Goal: Transaction & Acquisition: Purchase product/service

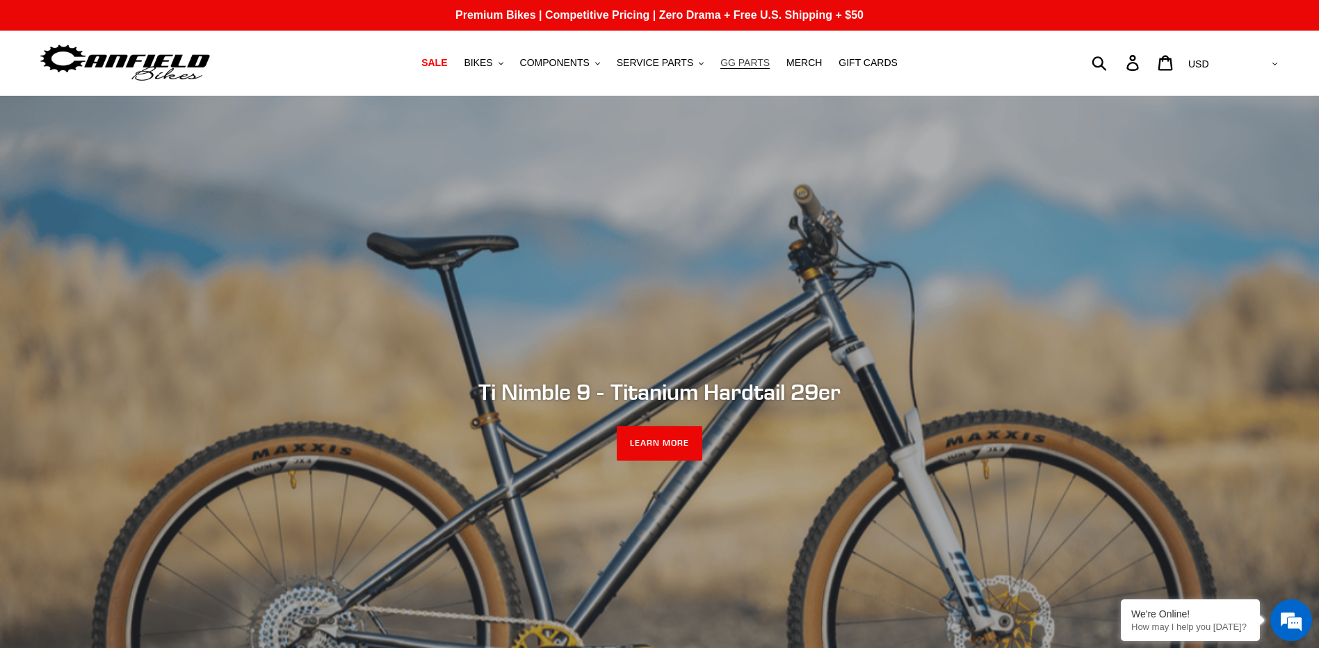
click at [746, 67] on span "GG PARTS" at bounding box center [744, 63] width 49 height 12
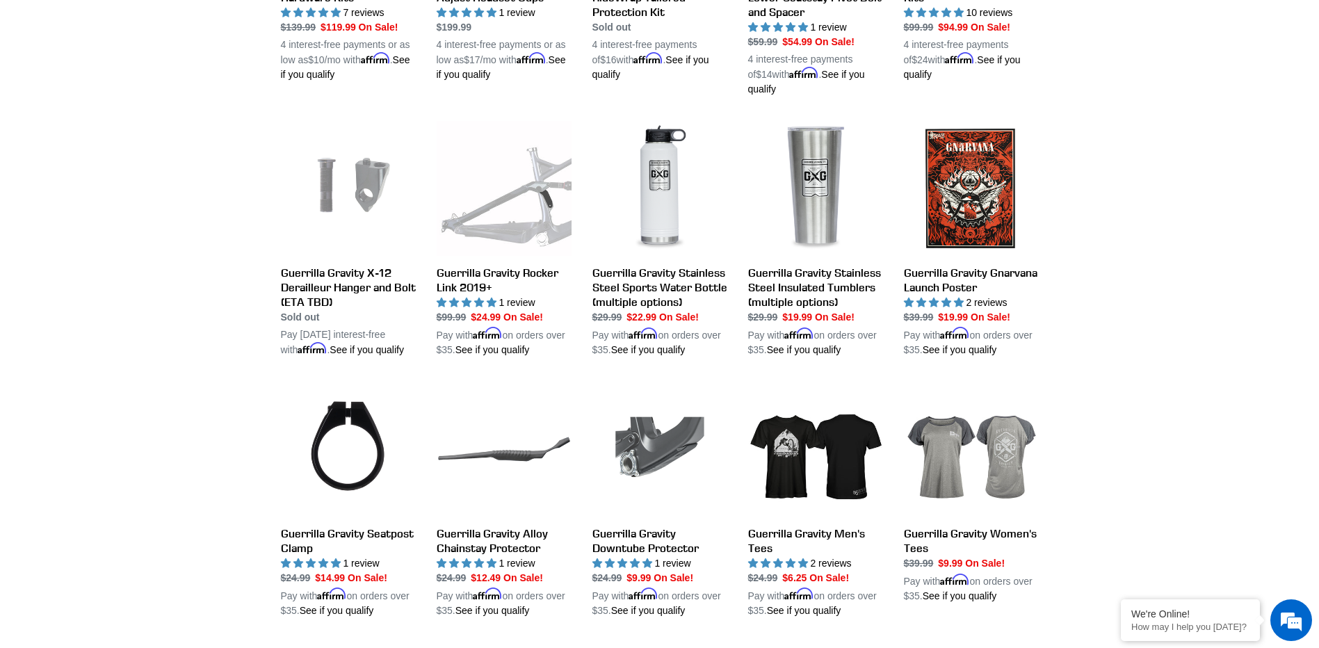
scroll to position [973, 0]
click at [798, 442] on link "Guerrilla Gravity Men's Tees" at bounding box center [815, 499] width 135 height 236
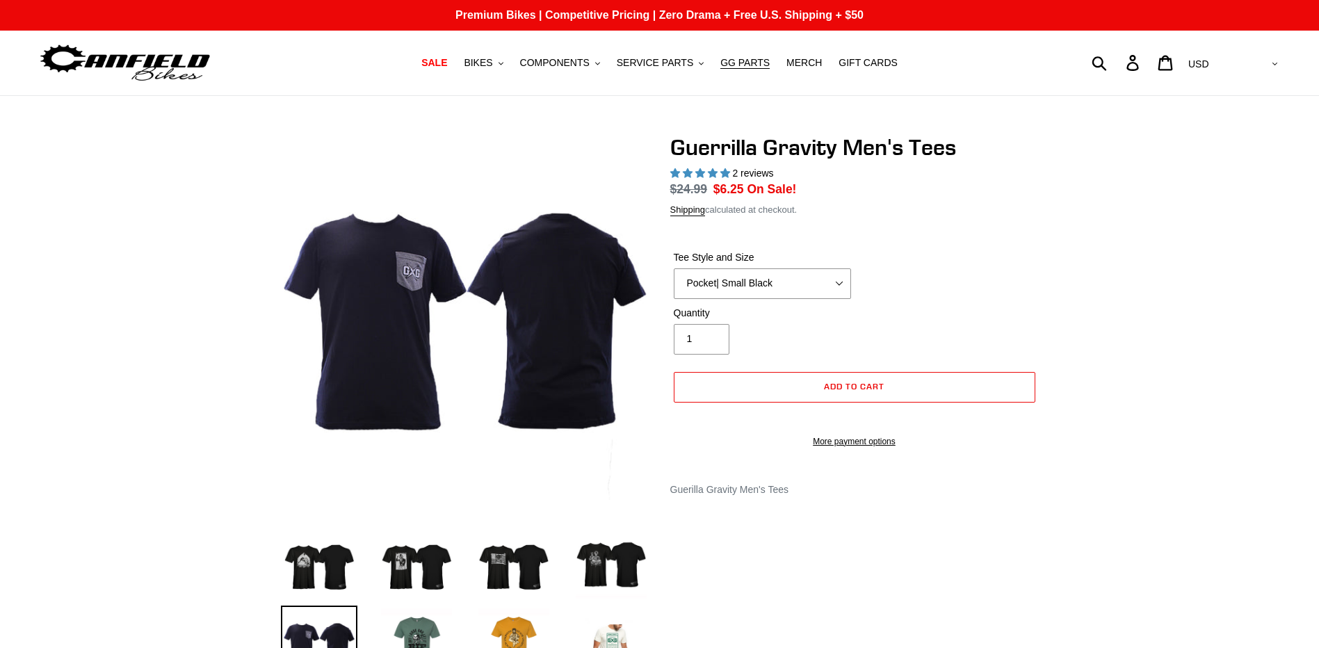
select select "highest-rating"
click at [843, 289] on select "Let It Rip | Small Green Let It Rip | Medium Green Megatrail | Small Black Mega…" at bounding box center [762, 283] width 177 height 31
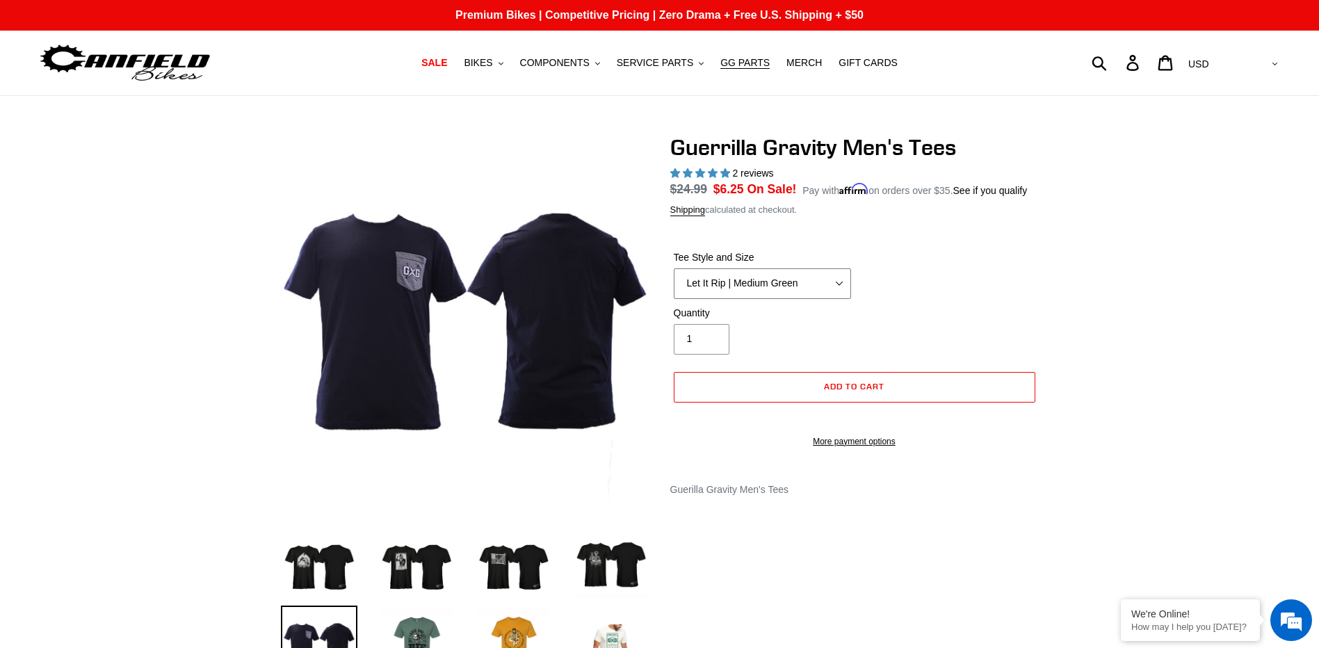
click at [674, 268] on select "Let It Rip | Small Green Let It Rip | Medium Green Megatrail | Small Black Mega…" at bounding box center [762, 283] width 177 height 31
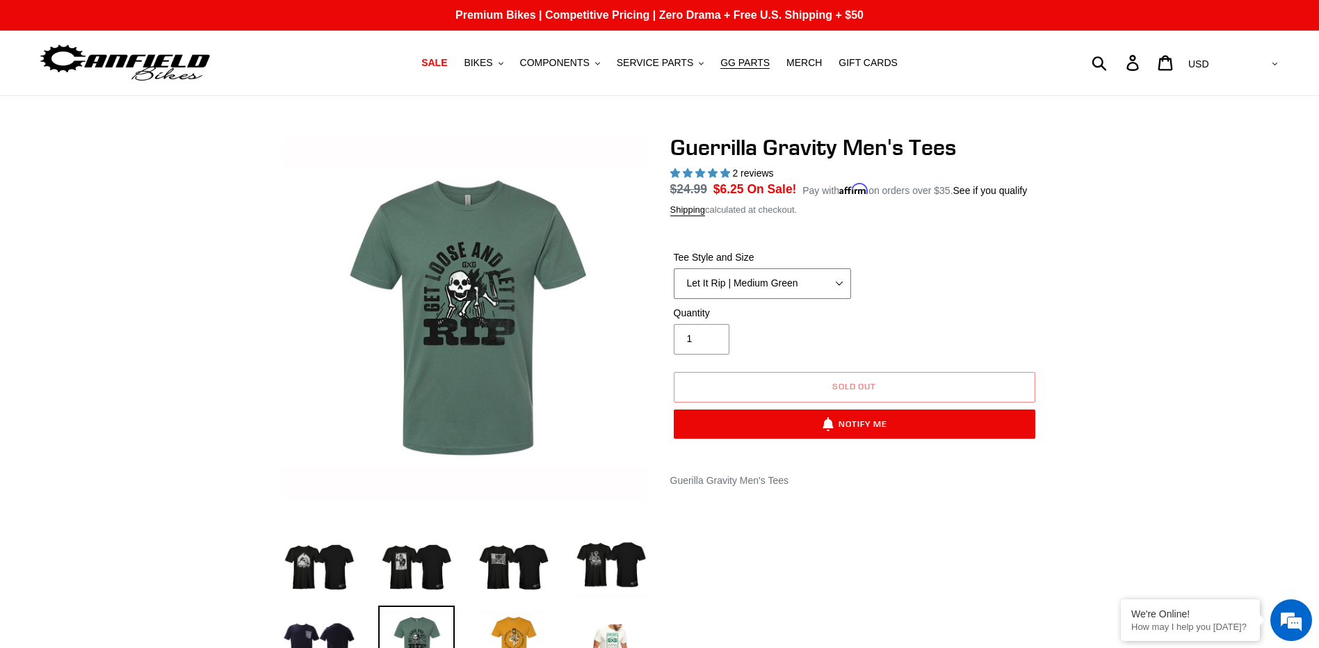
click at [836, 282] on select "Let It Rip | Small Green Let It Rip | Medium Green Megatrail | Small Black Mega…" at bounding box center [762, 283] width 177 height 31
click at [674, 268] on select "Let It Rip | Small Green Let It Rip | Medium Green Megatrail | Small Black Mega…" at bounding box center [762, 283] width 177 height 31
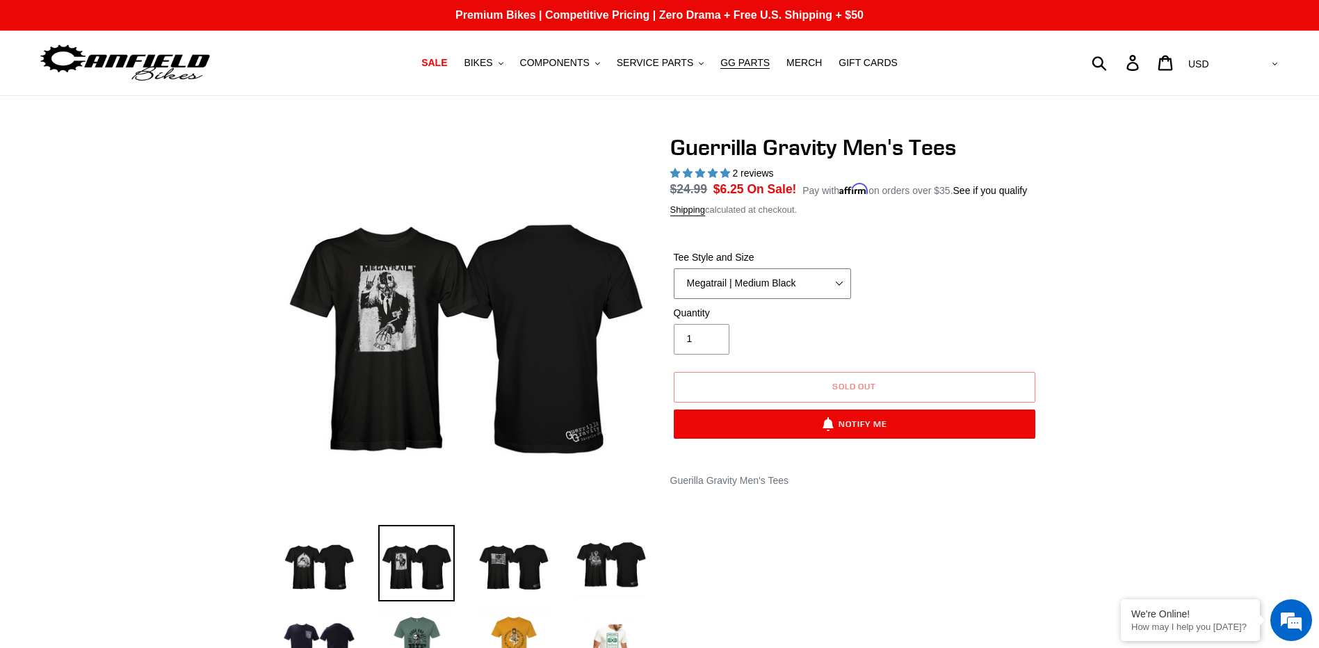
click at [839, 289] on select "Let It Rip | Small Green Let It Rip | Medium Green Megatrail | Small Black Mega…" at bounding box center [762, 283] width 177 height 31
click at [674, 268] on select "Let It Rip | Small Green Let It Rip | Medium Green Megatrail | Small Black Mega…" at bounding box center [762, 283] width 177 height 31
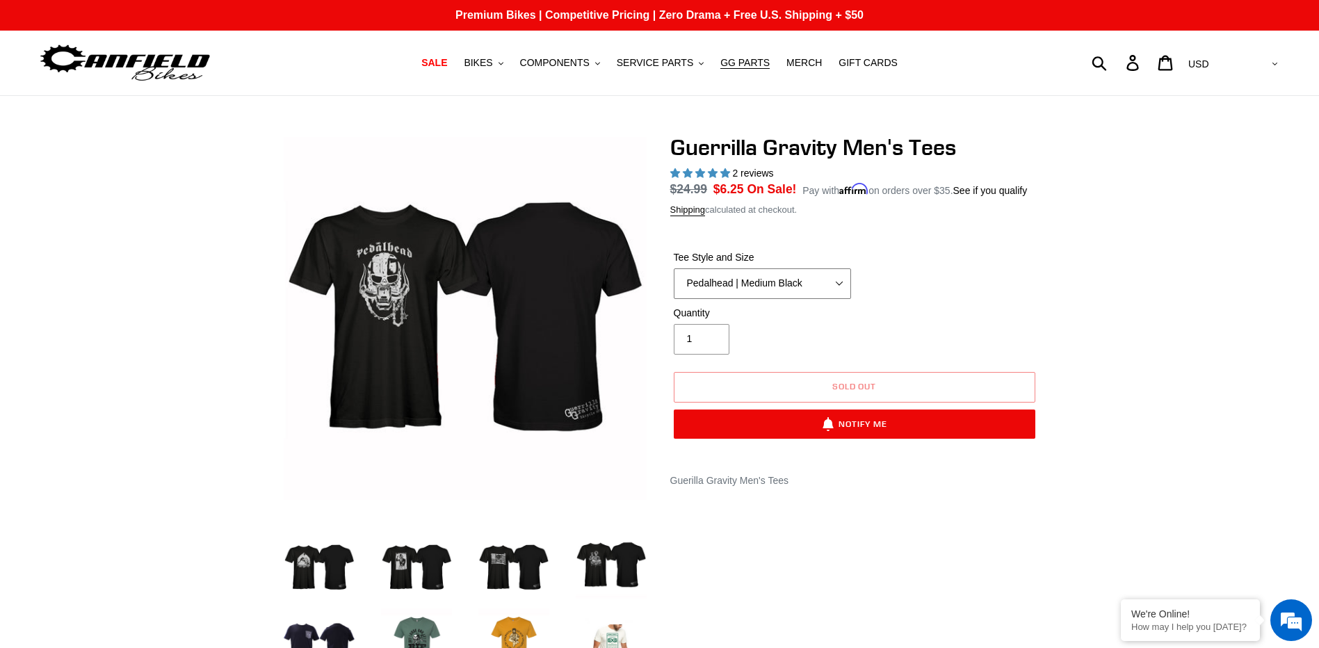
click at [839, 285] on select "Let It Rip | Small Green Let It Rip | Medium Green Megatrail | Small Black Mega…" at bounding box center [762, 283] width 177 height 31
click at [674, 268] on select "Let It Rip | Small Green Let It Rip | Medium Green Megatrail | Small Black Mega…" at bounding box center [762, 283] width 177 height 31
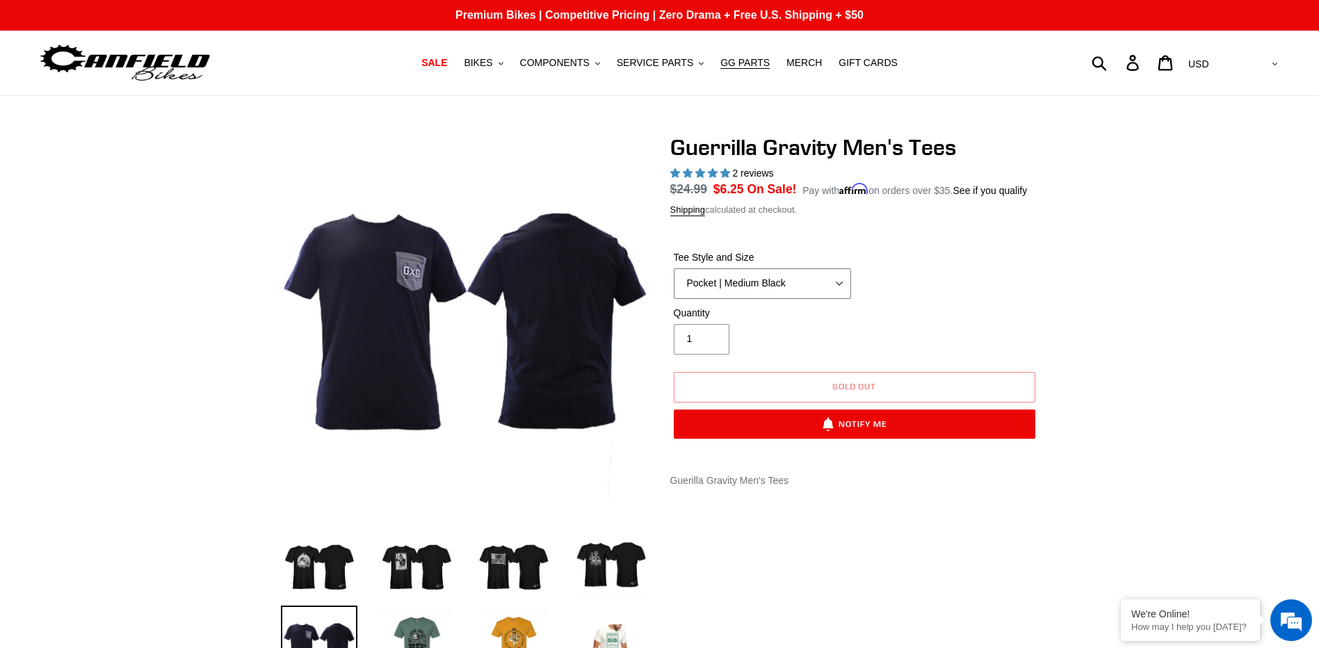
click at [835, 287] on select "Let It Rip | Small Green Let It Rip | Medium Green Megatrail | Small Black Mega…" at bounding box center [762, 283] width 177 height 31
click at [674, 268] on select "Let It Rip | Small Green Let It Rip | Medium Green Megatrail | Small Black Mega…" at bounding box center [762, 283] width 177 height 31
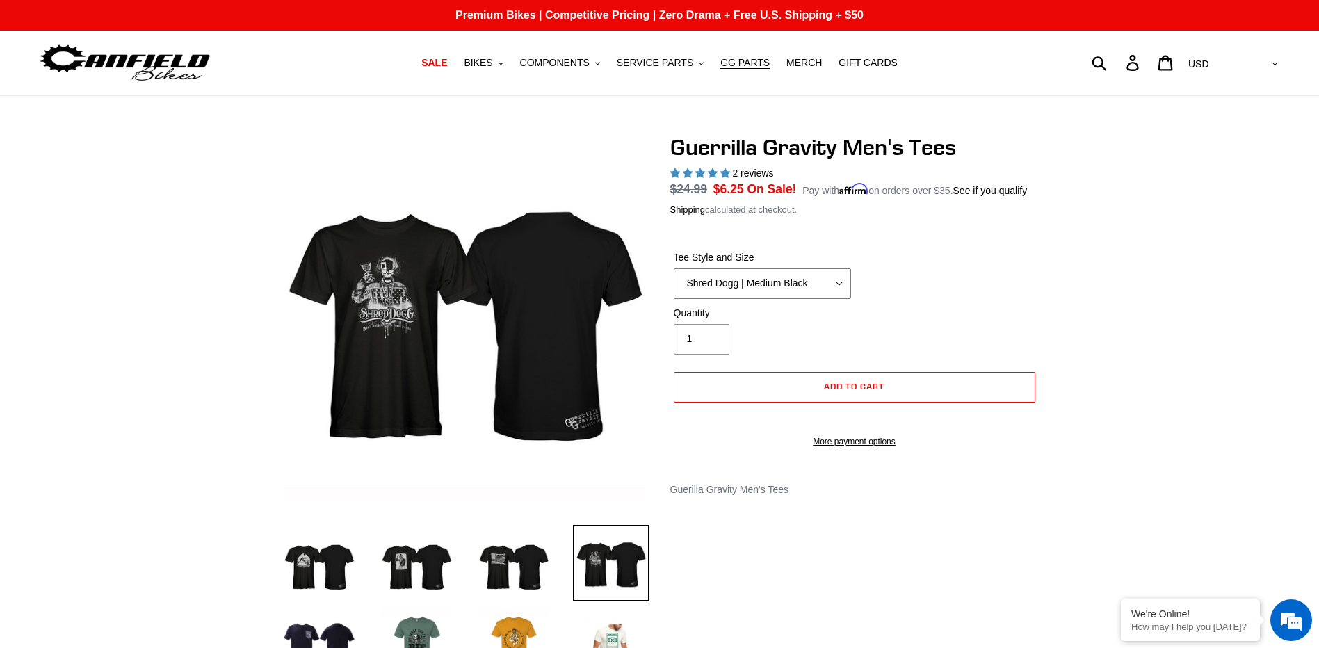
click at [838, 281] on select "Let It Rip | Small Green Let It Rip | Medium Green Megatrail | Small Black Mega…" at bounding box center [762, 283] width 177 height 31
click at [955, 601] on div at bounding box center [649, 451] width 779 height 634
click at [509, 640] on img at bounding box center [514, 644] width 76 height 76
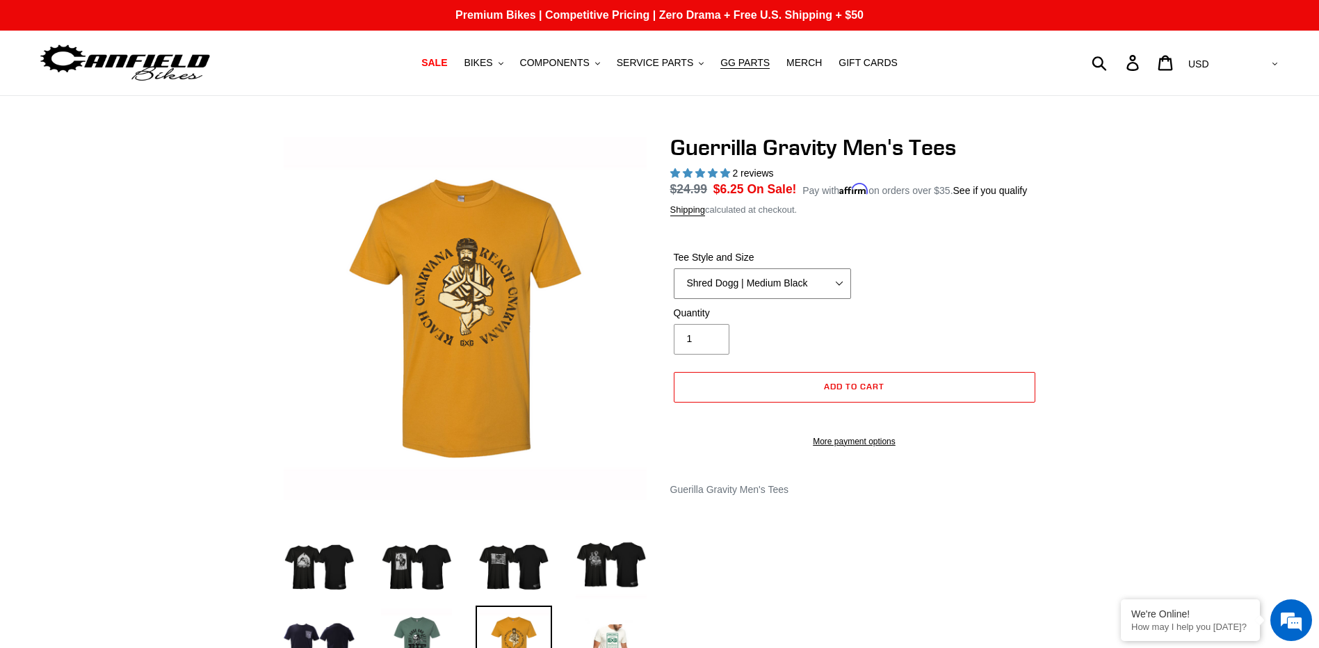
click at [836, 289] on select "Let It Rip | Small Green Let It Rip | Medium Green Megatrail | Small Black Mega…" at bounding box center [762, 283] width 177 height 31
click at [674, 268] on select "Let It Rip | Small Green Let It Rip | Medium Green Megatrail | Small Black Mega…" at bounding box center [762, 283] width 177 height 31
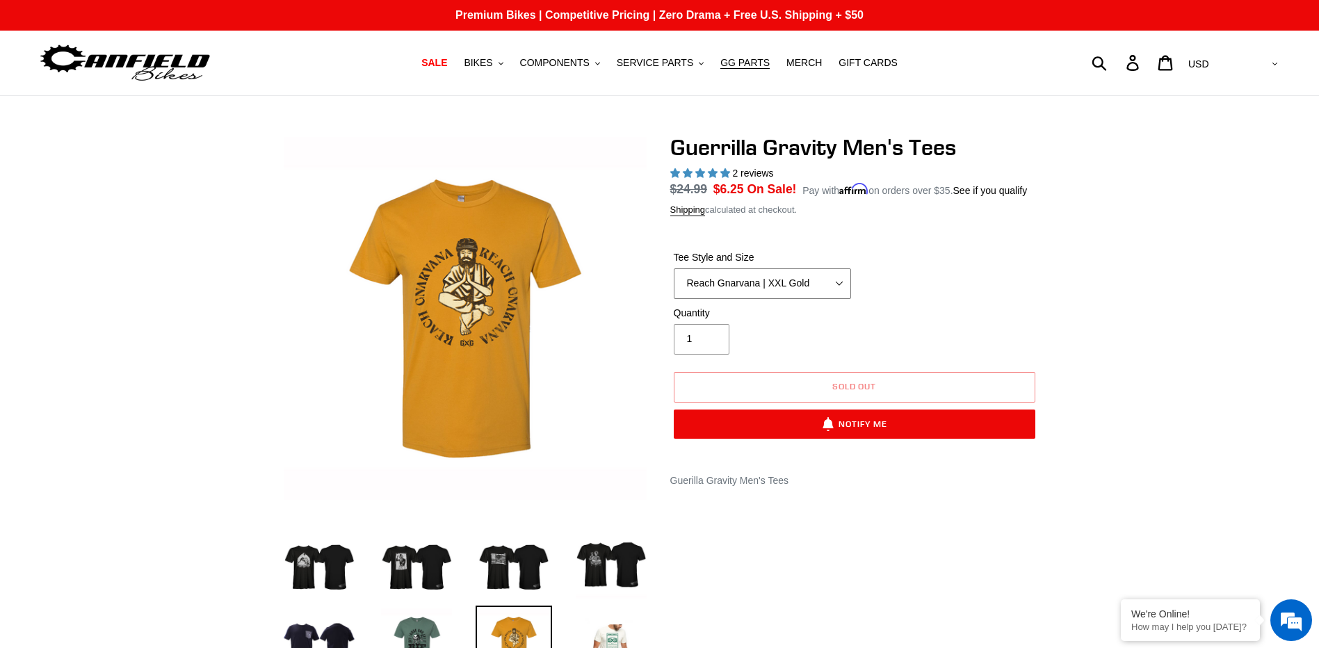
click at [846, 292] on select "Let It Rip | Small Green Let It Rip | Medium Green Megatrail | Small Black Mega…" at bounding box center [762, 283] width 177 height 31
select select "Reach Gnarvana | Small Gold"
click at [674, 268] on select "Let It Rip | Small Green Let It Rip | Medium Green Megatrail | Small Black Mega…" at bounding box center [762, 283] width 177 height 31
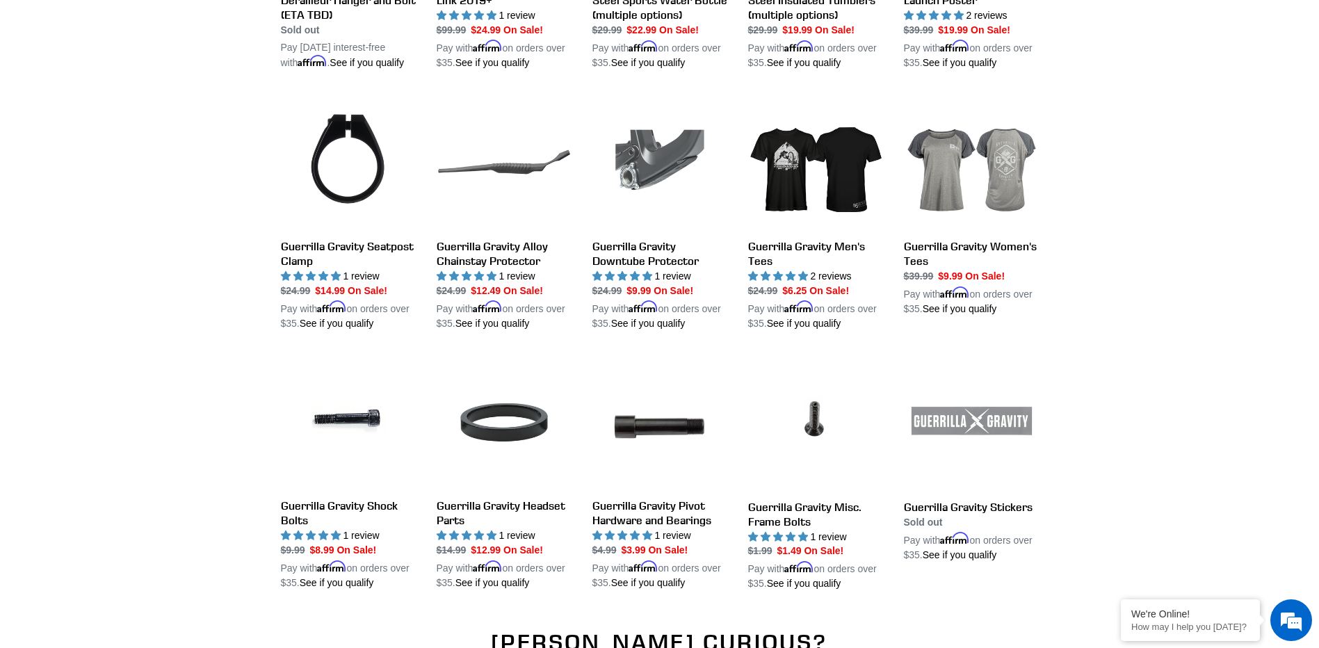
scroll to position [912, 0]
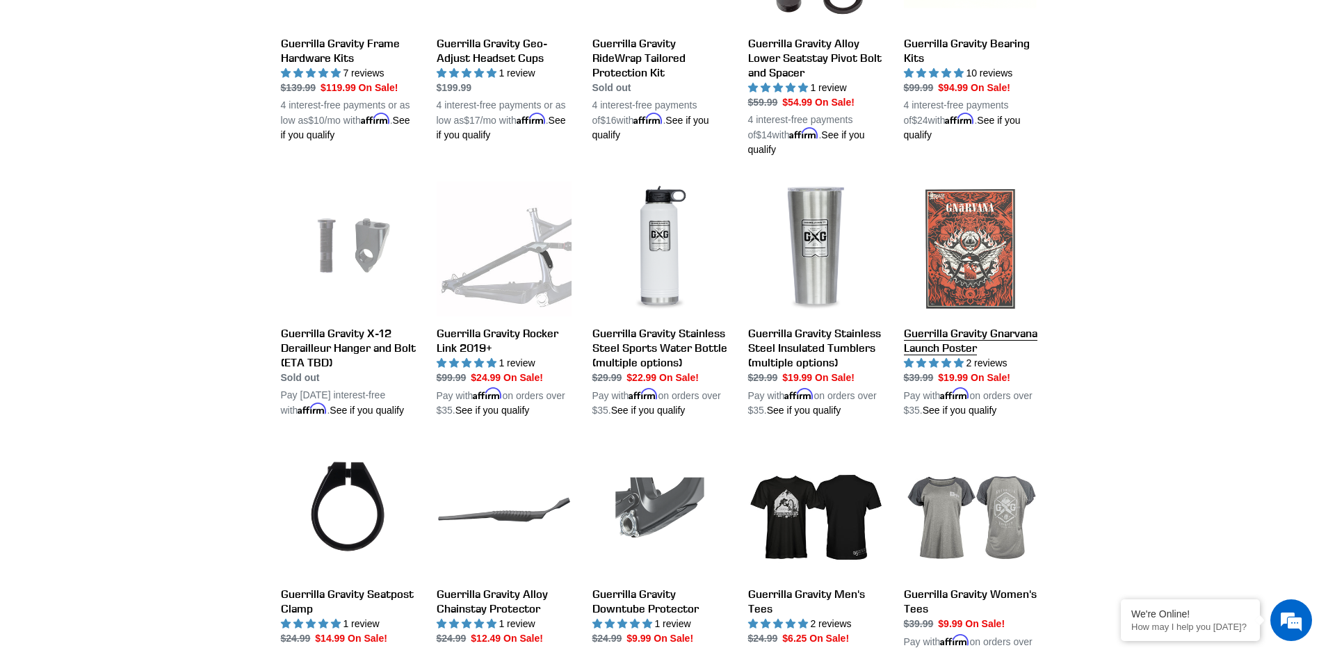
click at [968, 250] on link "Guerrilla Gravity Gnarvana Launch Poster" at bounding box center [971, 299] width 135 height 236
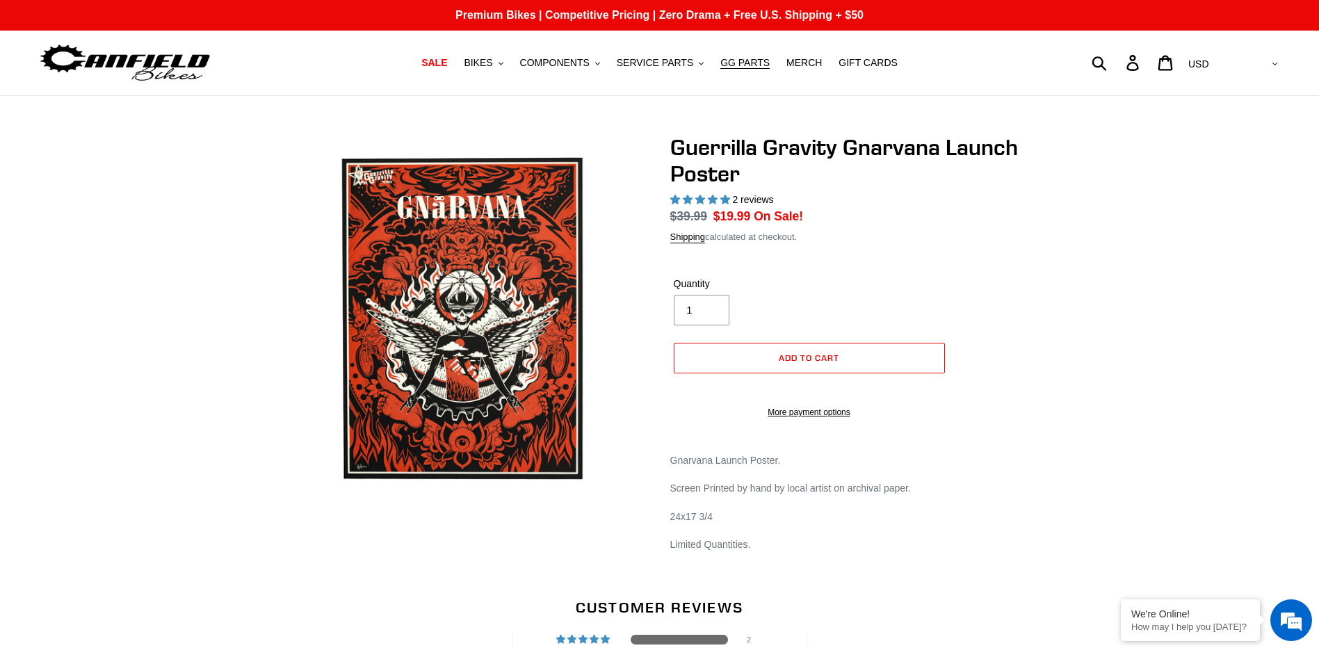
select select "highest-rating"
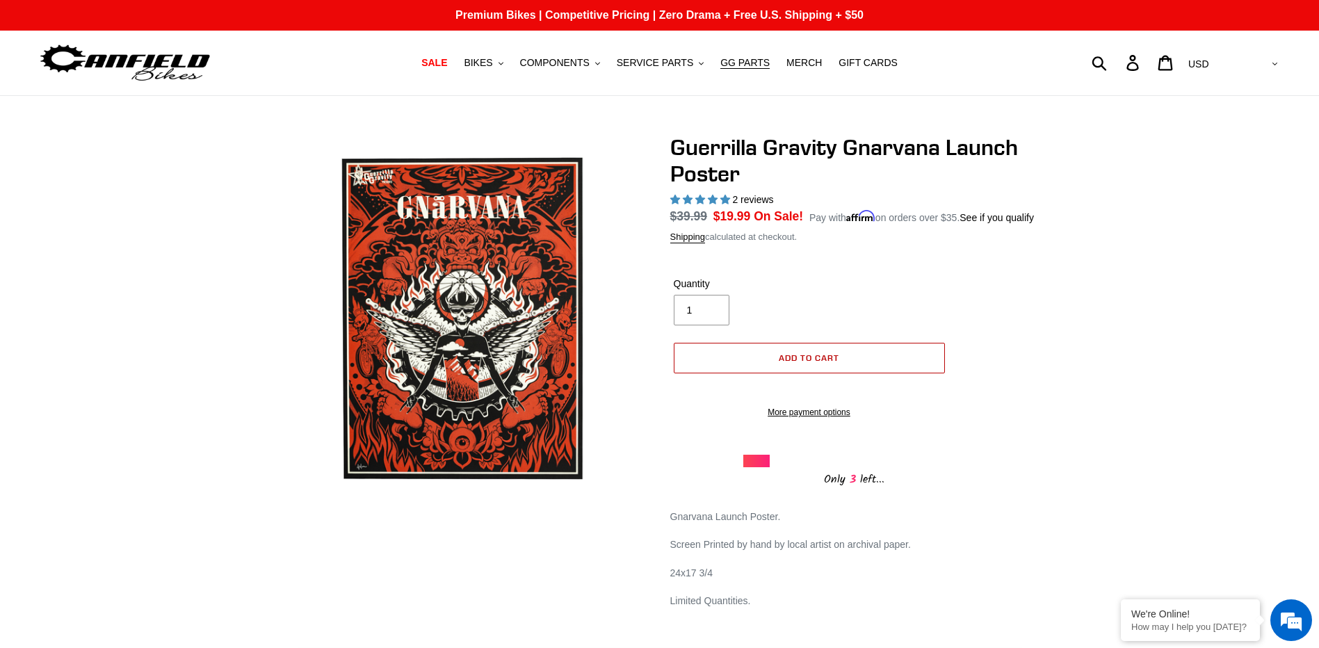
click at [816, 355] on span "Add to cart" at bounding box center [809, 358] width 60 height 10
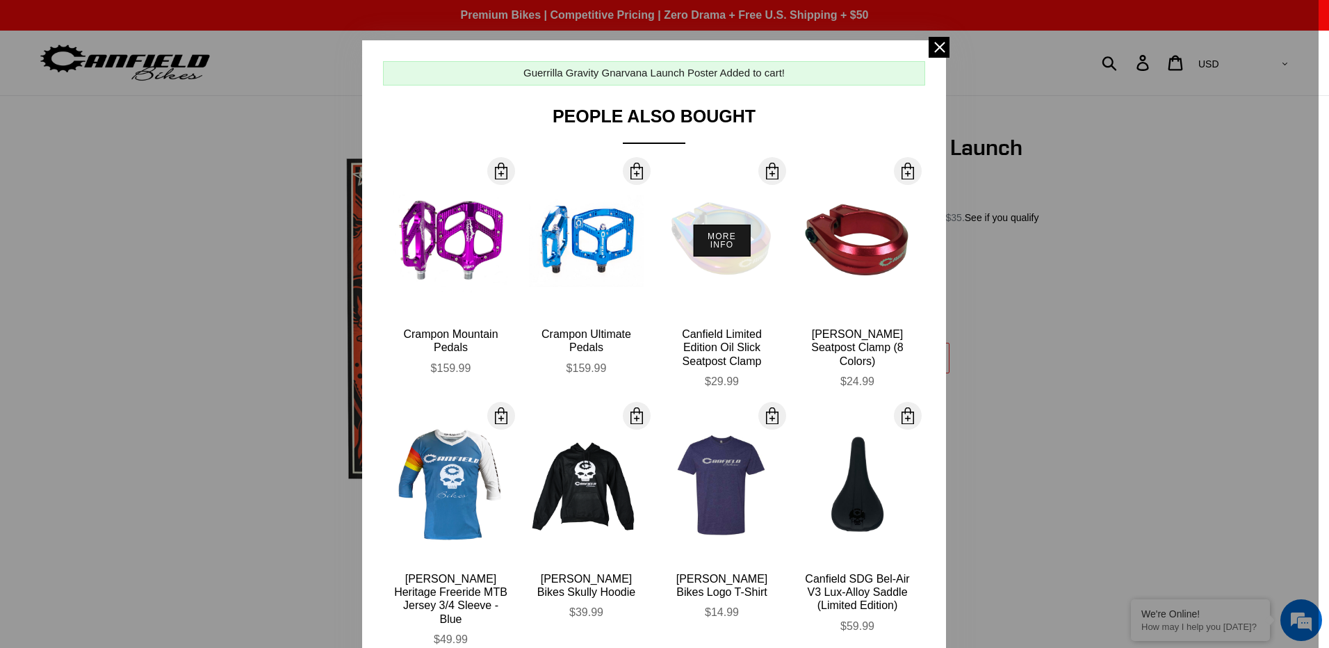
click at [729, 247] on button "More Info" at bounding box center [722, 241] width 58 height 32
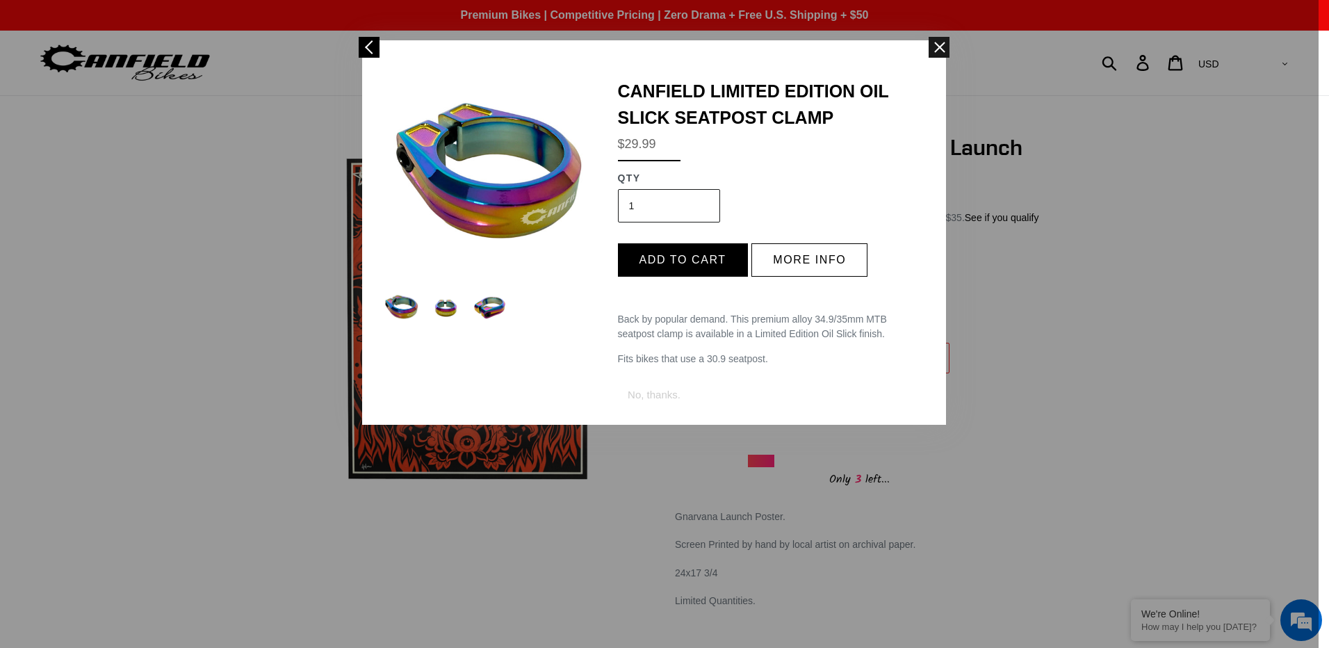
click at [937, 46] on span at bounding box center [939, 47] width 21 height 21
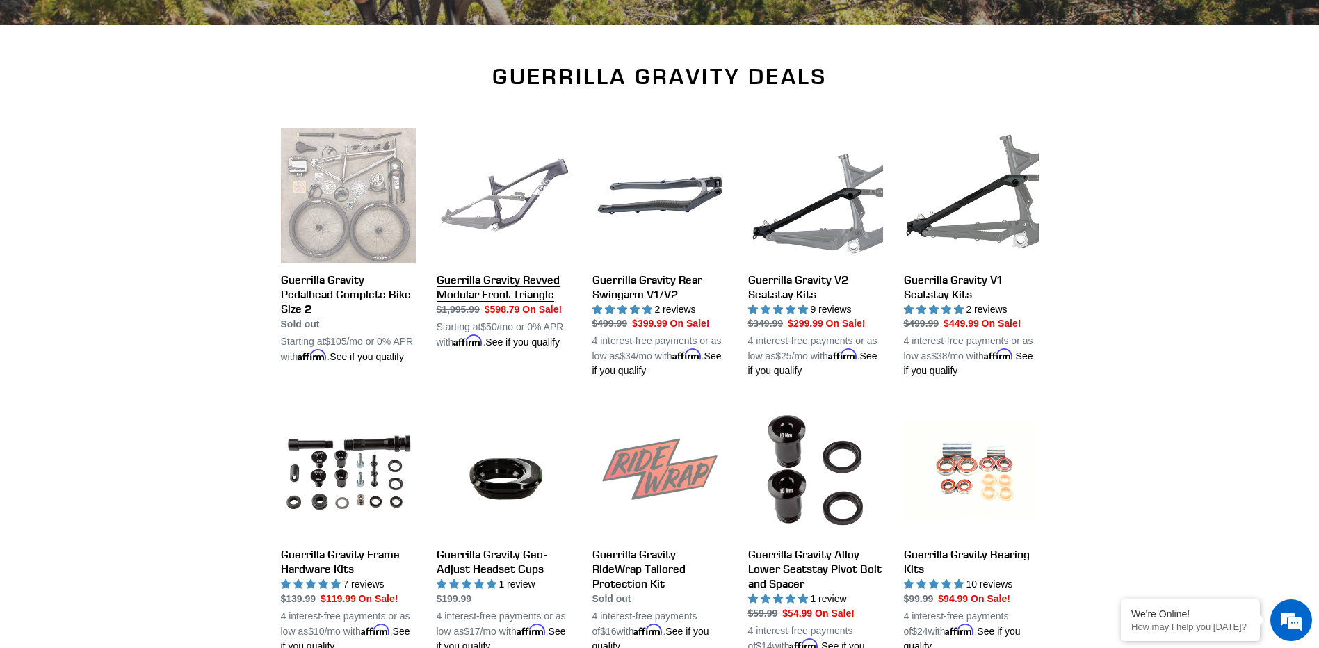
click at [505, 285] on link "Guerrilla Gravity Revved Modular Front Triangle" at bounding box center [504, 239] width 135 height 222
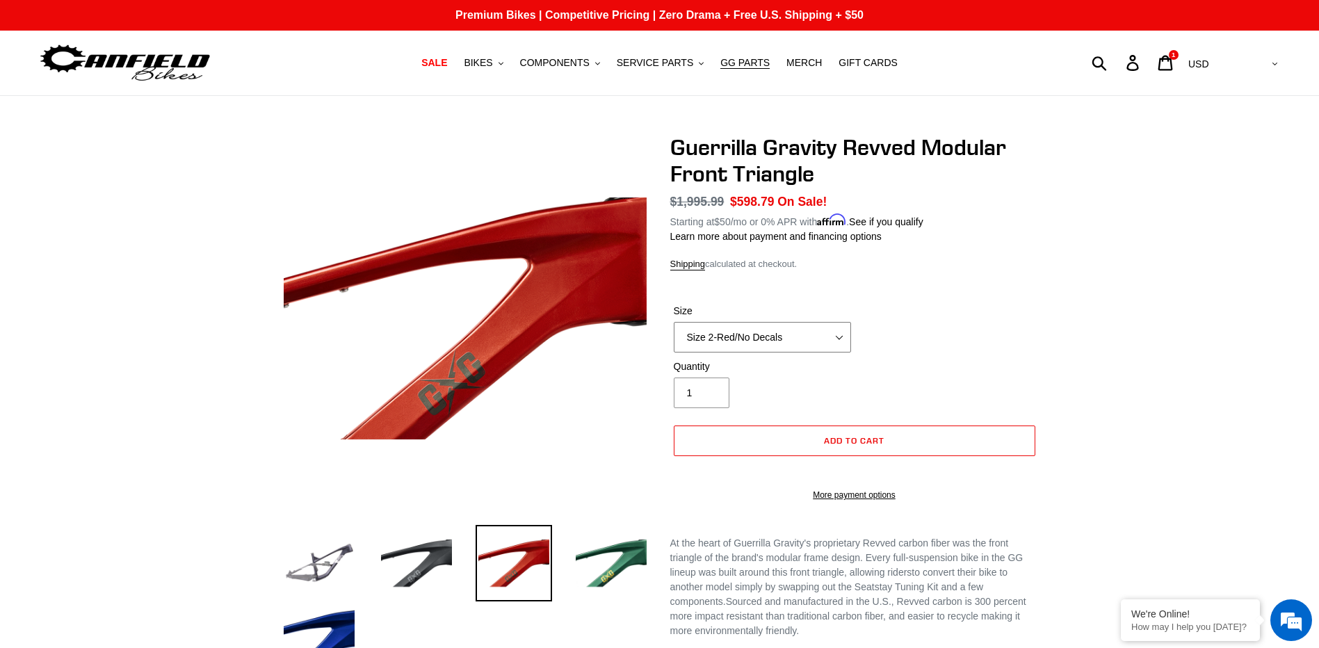
click at [841, 334] on select "Size 2-Gloss Black/No Decals Size 2-Black/Red Decals Size 2-Black/Silver Decals…" at bounding box center [762, 337] width 177 height 31
click at [674, 322] on select "Size 2-Gloss Black/No Decals Size 2-Black/Red Decals Size 2-Black/Silver Decals…" at bounding box center [762, 337] width 177 height 31
click at [839, 337] on select "Size 2-Gloss Black/No Decals Size 2-Black/Red Decals Size 2-Black/Silver Decals…" at bounding box center [762, 337] width 177 height 31
click at [674, 322] on select "Size 2-Gloss Black/No Decals Size 2-Black/Red Decals Size 2-Black/Silver Decals…" at bounding box center [762, 337] width 177 height 31
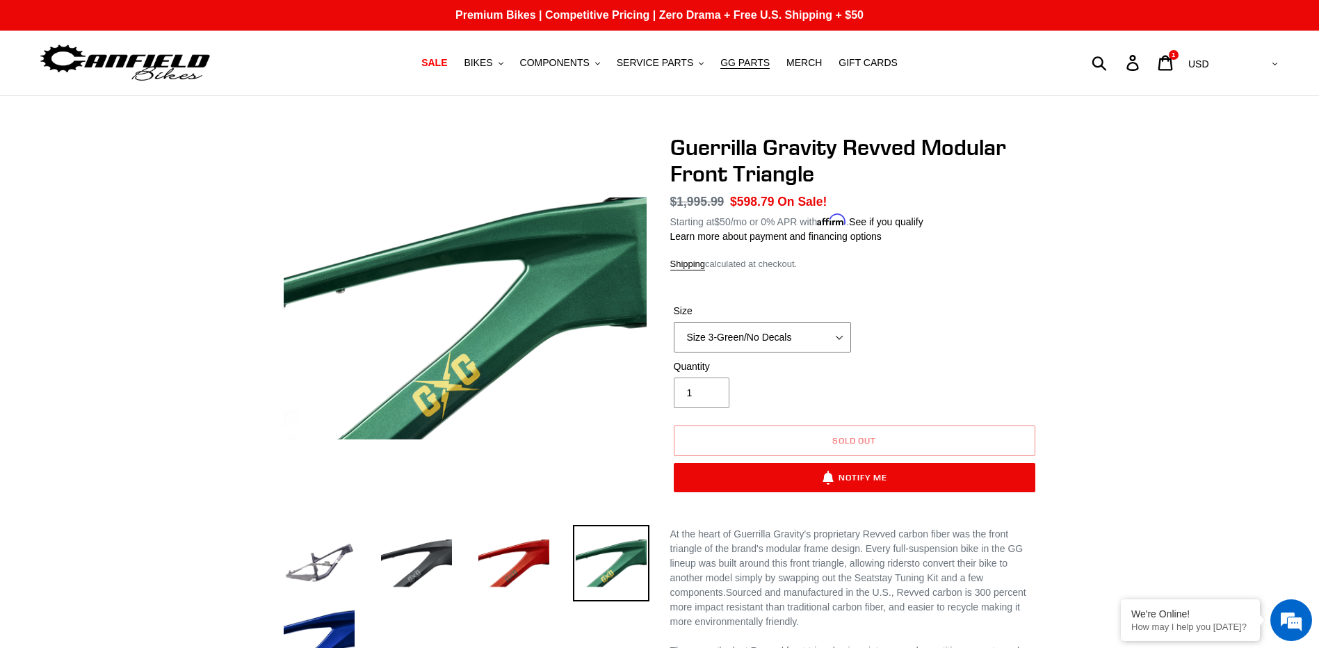
click at [836, 332] on select "Size 2-Gloss Black/No Decals Size 2-Black/Red Decals Size 2-Black/Silver Decals…" at bounding box center [762, 337] width 177 height 31
click at [674, 322] on select "Size 2-Gloss Black/No Decals Size 2-Black/Red Decals Size 2-Black/Silver Decals…" at bounding box center [762, 337] width 177 height 31
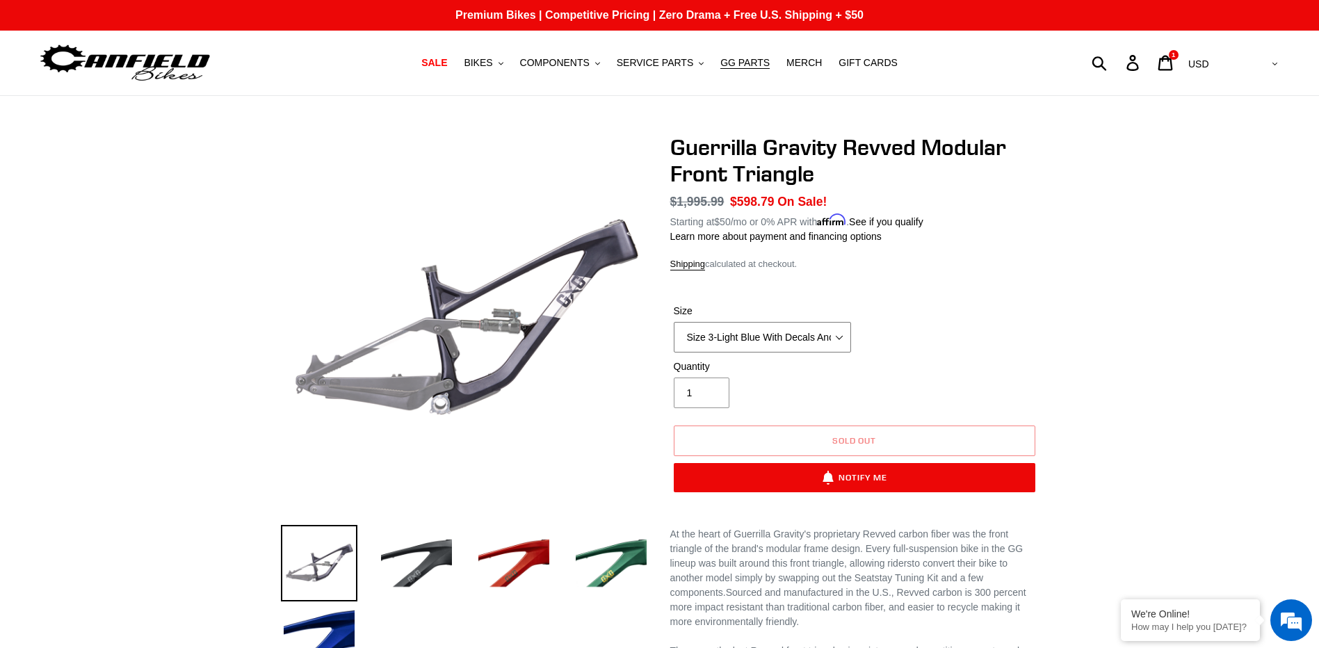
click at [841, 341] on select "Size 2-Gloss Black/No Decals Size 2-Black/Red Decals Size 2-Black/Silver Decals…" at bounding box center [762, 337] width 177 height 31
click at [1053, 280] on div "Previous slide" at bounding box center [660, 535] width 834 height 802
click at [845, 335] on select "Size 2-Gloss Black/No Decals Size 2-Black/Red Decals Size 2-Black/Silver Decals…" at bounding box center [762, 337] width 177 height 31
click at [674, 322] on select "Size 2-Gloss Black/No Decals Size 2-Black/Red Decals Size 2-Black/Silver Decals…" at bounding box center [762, 337] width 177 height 31
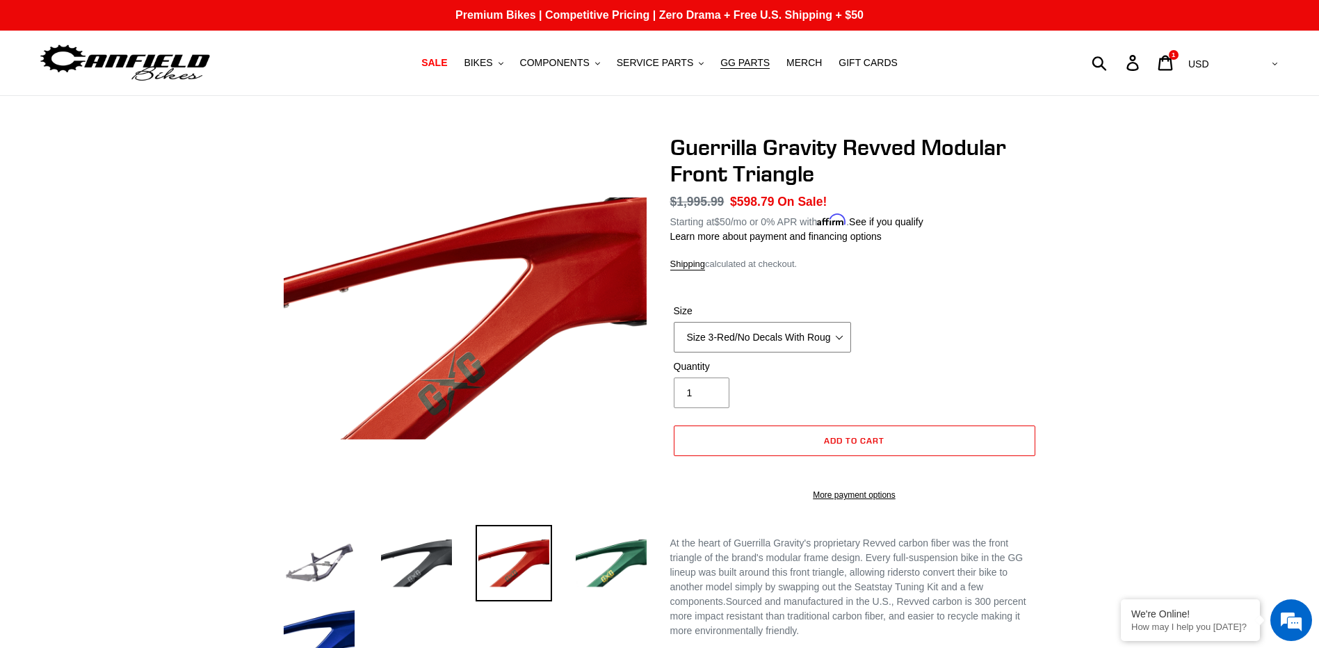
click at [803, 334] on select "Size 2-Gloss Black/No Decals Size 2-Black/Red Decals Size 2-Black/Silver Decals…" at bounding box center [762, 337] width 177 height 31
select select "Size 3-Red/With Decals"
click at [674, 322] on select "Size 2-Gloss Black/No Decals Size 2-Black/Red Decals Size 2-Black/Silver Decals…" at bounding box center [762, 337] width 177 height 31
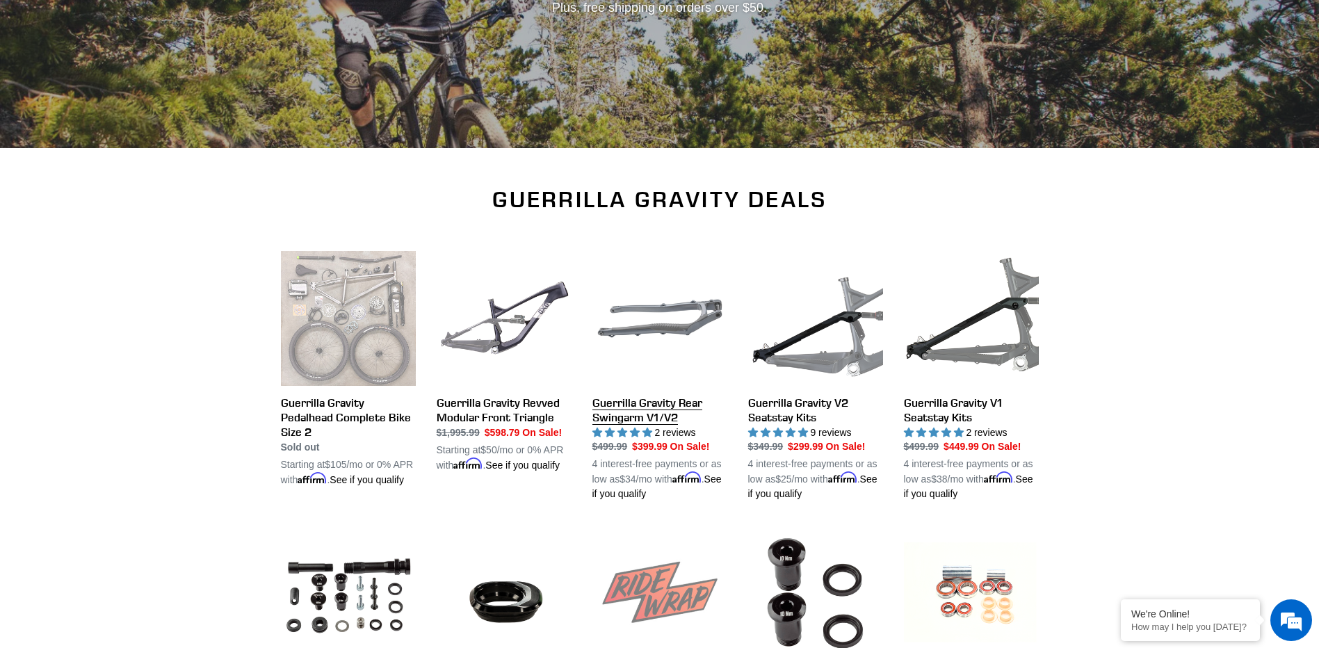
click at [626, 413] on link "Guerrilla Gravity Rear Swingarm V1/V2" at bounding box center [659, 376] width 135 height 251
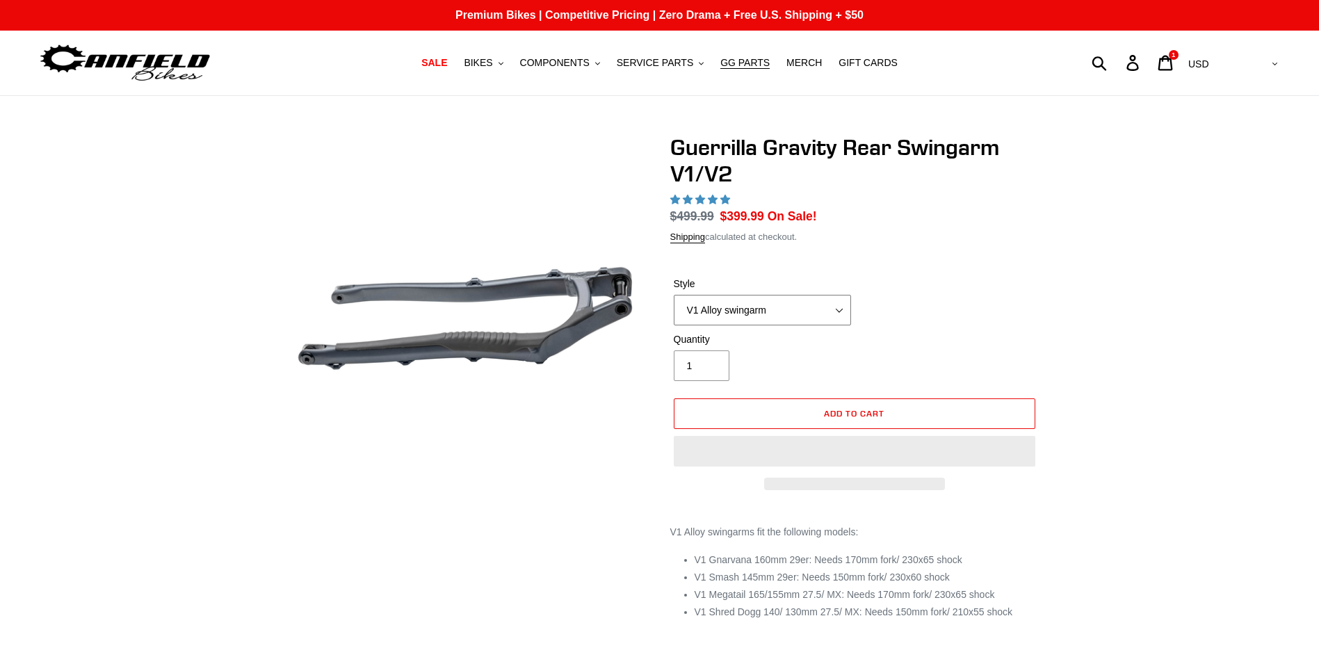
click at [839, 316] on select "V1 Alloy swingarm V2 Revved Carbon swingarm" at bounding box center [762, 310] width 177 height 31
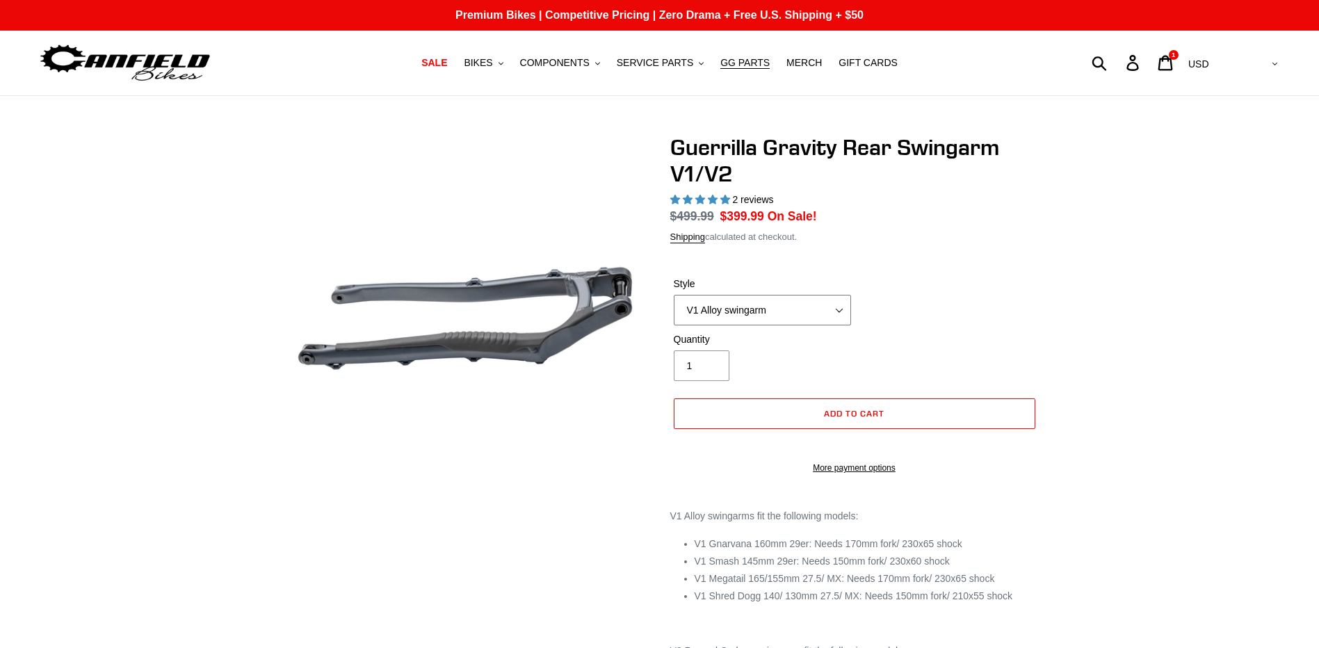
select select "highest-rating"
click at [674, 312] on select "V1 Alloy swingarm V2 Revved Carbon swingarm" at bounding box center [762, 310] width 177 height 31
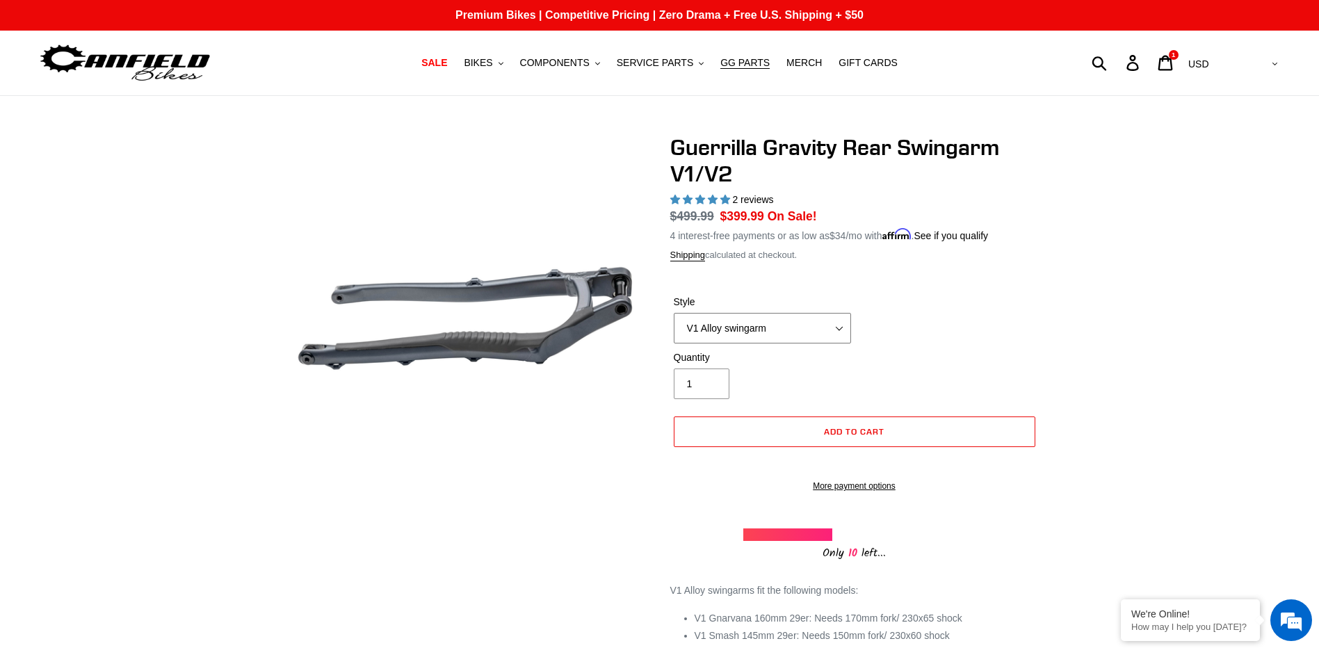
click at [838, 334] on select "V1 Alloy swingarm V2 Revved Carbon swingarm" at bounding box center [762, 328] width 177 height 31
select select "V2 Revved Carbon swingarm"
click at [674, 313] on select "V1 Alloy swingarm V2 Revved Carbon swingarm" at bounding box center [762, 328] width 177 height 31
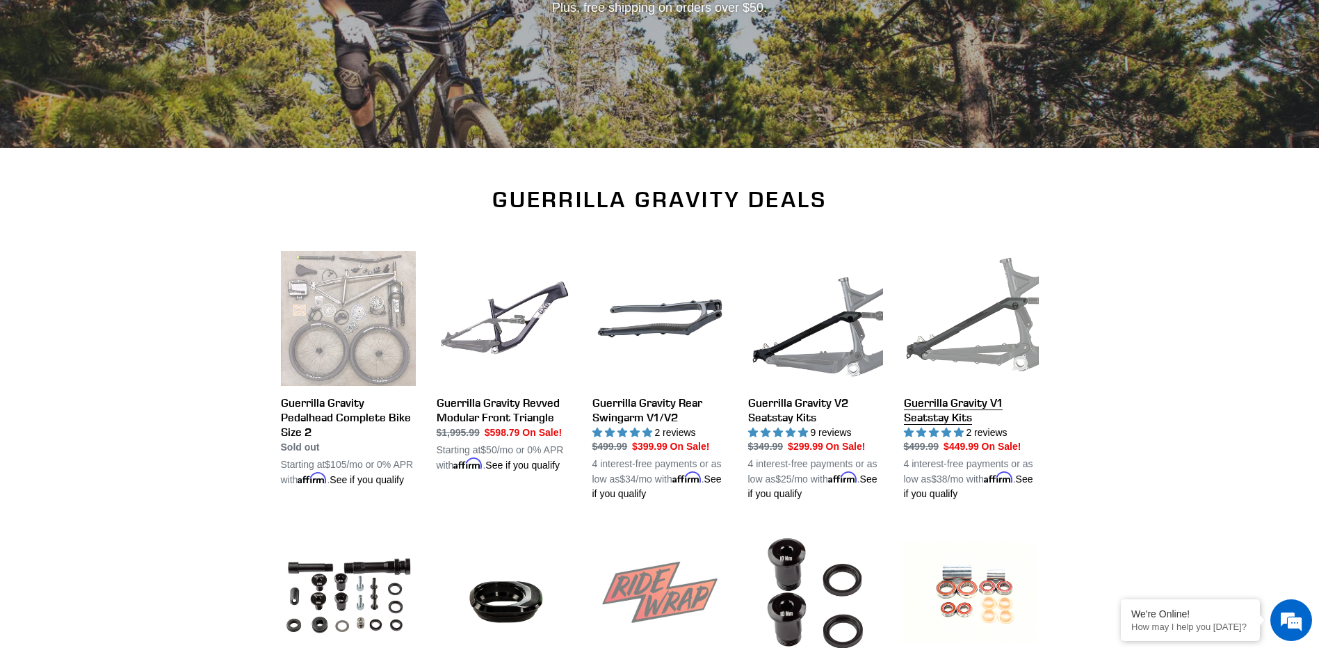
click at [954, 415] on link "Guerrilla Gravity V1 Seatstay Kits" at bounding box center [971, 376] width 135 height 251
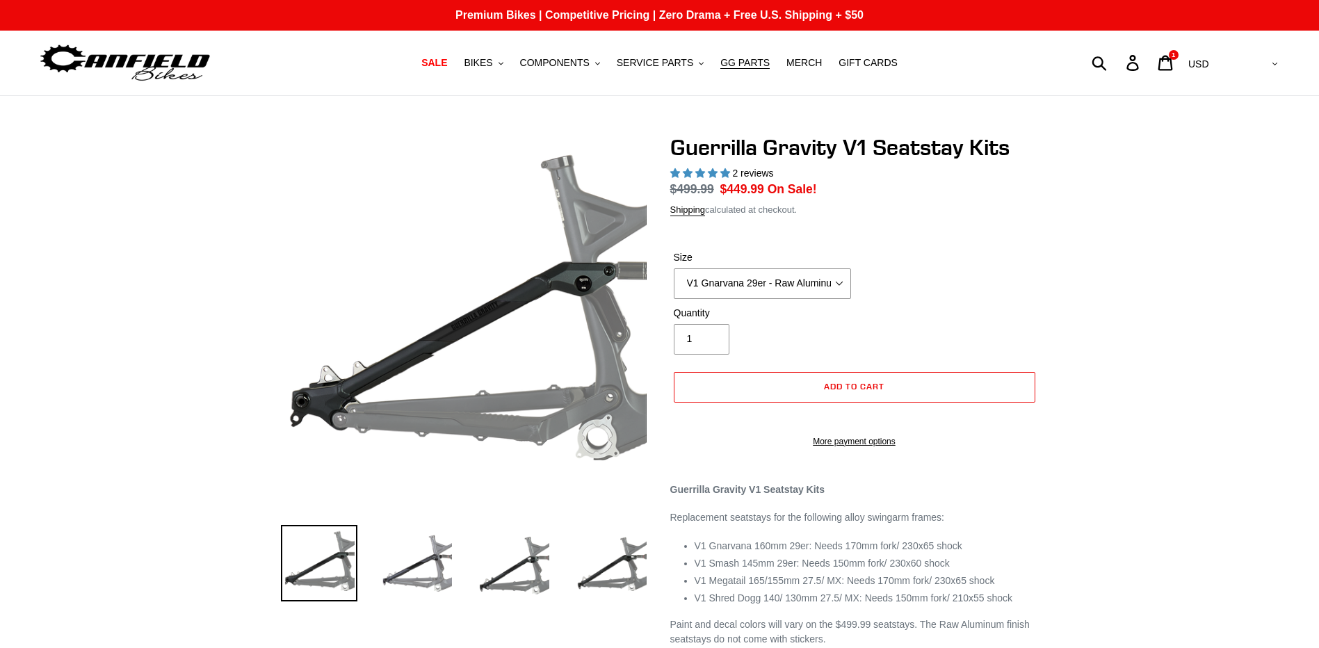
select select "highest-rating"
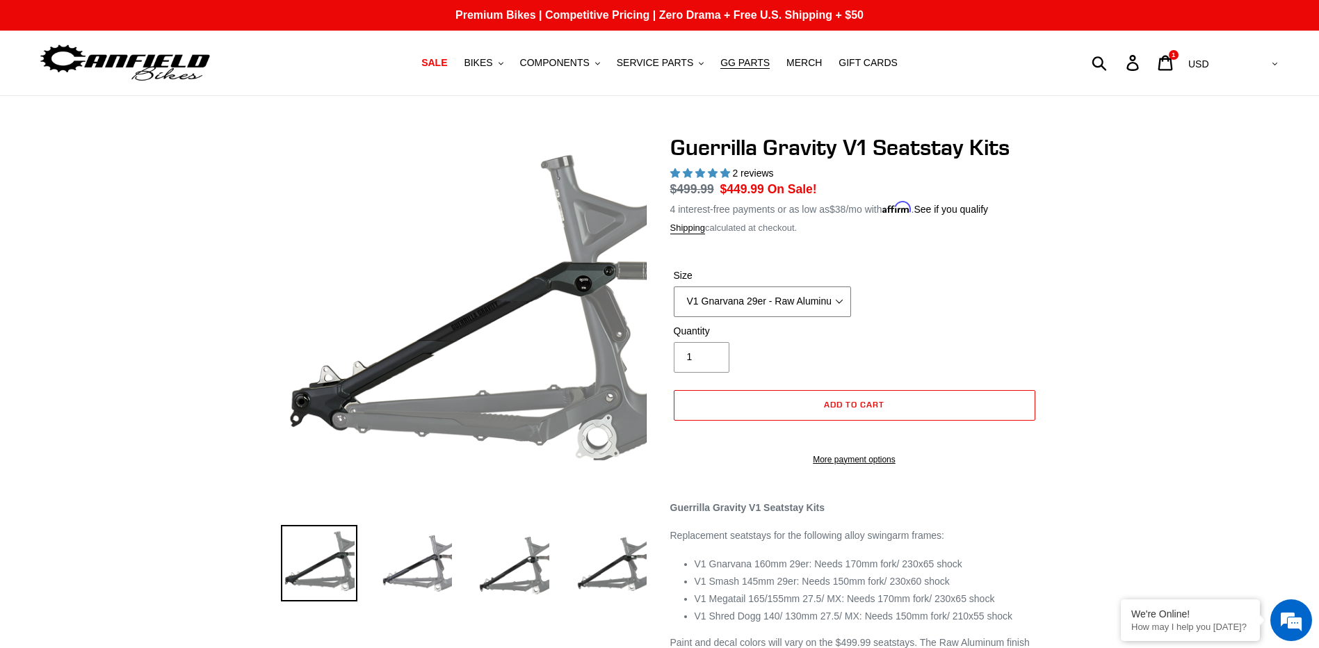
click at [834, 296] on select "V1 Gnarvana 29er V1 Gnarvana 29er - Raw Aluminum V1 Megatail 27.5/ MX - Raw Alu…" at bounding box center [762, 301] width 177 height 31
click at [674, 286] on select "V1 Gnarvana 29er V1 Gnarvana 29er - Raw Aluminum V1 Megatail 27.5/ MX - Raw Alu…" at bounding box center [762, 301] width 177 height 31
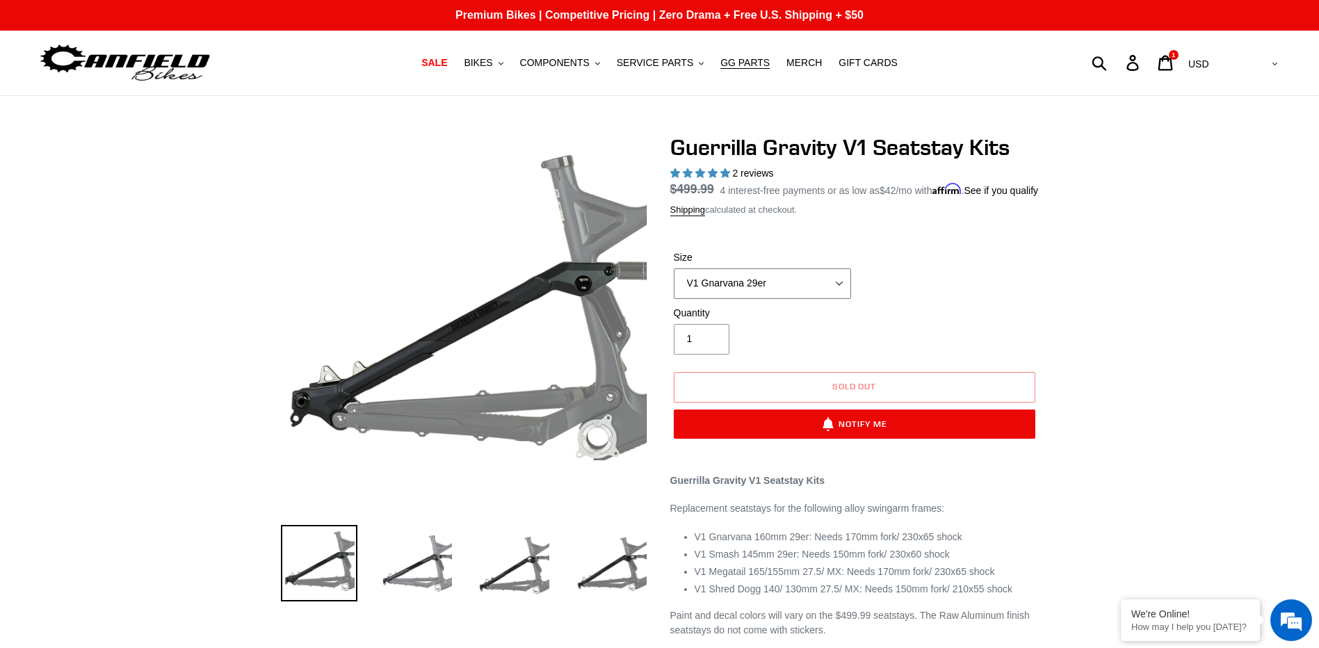
click at [843, 299] on select "V1 Gnarvana 29er V1 Gnarvana 29er - Raw Aluminum V1 Megatail 27.5/ MX - Raw Alu…" at bounding box center [762, 283] width 177 height 31
click at [674, 284] on select "V1 Gnarvana 29er V1 Gnarvana 29er - Raw Aluminum V1 Megatail 27.5/ MX - Raw Alu…" at bounding box center [762, 283] width 177 height 31
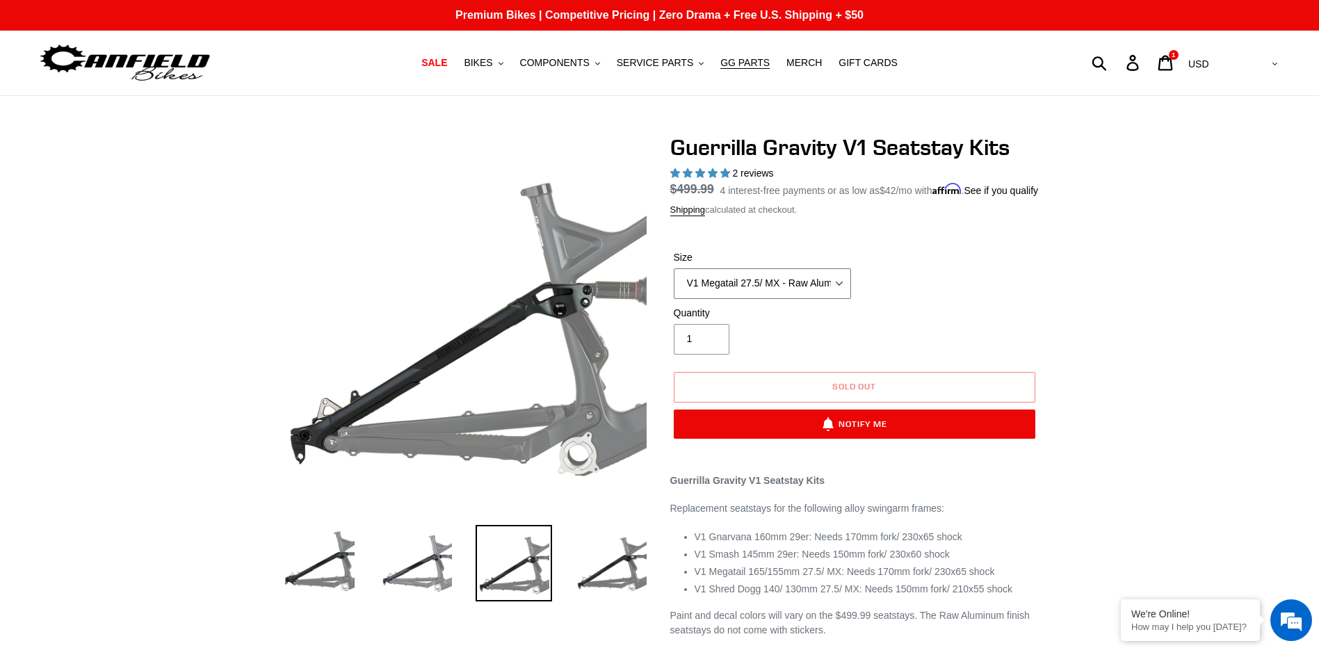
click at [848, 299] on select "V1 Gnarvana 29er V1 Gnarvana 29er - Raw Aluminum V1 Megatail 27.5/ MX - Raw Alu…" at bounding box center [762, 283] width 177 height 31
click at [674, 284] on select "V1 Gnarvana 29er V1 Gnarvana 29er - Raw Aluminum V1 Megatail 27.5/ MX - Raw Alu…" at bounding box center [762, 283] width 177 height 31
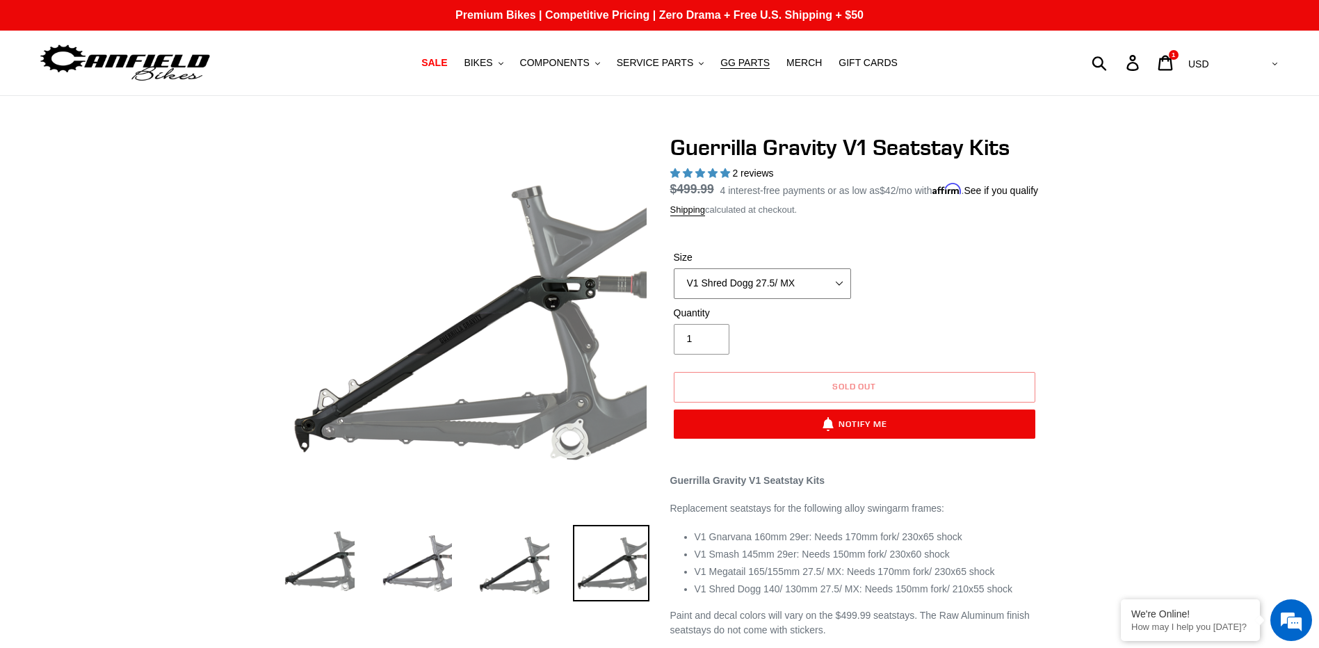
click at [832, 299] on select "V1 Gnarvana 29er V1 Gnarvana 29er - Raw Aluminum V1 Megatail 27.5/ MX - Raw Alu…" at bounding box center [762, 283] width 177 height 31
select select "V1 Shred Dogg 27.5/ MX - Raw Aluminum"
click at [674, 284] on select "V1 Gnarvana 29er V1 Gnarvana 29er - Raw Aluminum V1 Megatail 27.5/ MX - Raw Alu…" at bounding box center [762, 283] width 177 height 31
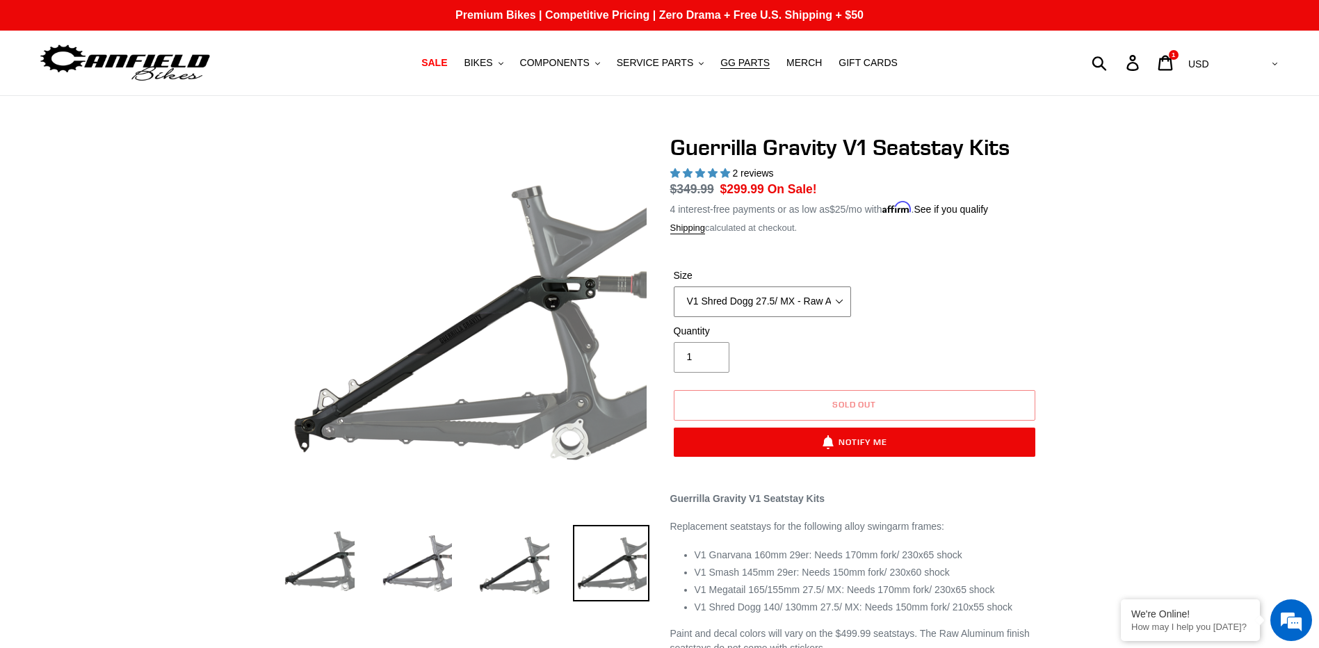
click at [845, 298] on select "V1 Gnarvana 29er V1 Gnarvana 29er - Raw Aluminum V1 Megatail 27.5/ MX - Raw Alu…" at bounding box center [762, 301] width 177 height 31
drag, startPoint x: 978, startPoint y: 298, endPoint x: 958, endPoint y: 294, distance: 20.5
click at [978, 298] on div "Size V1 Gnarvana 29er V1 Gnarvana 29er - Raw Aluminum V1 Megatail 27.5/ MX - Ra…" at bounding box center [854, 296] width 369 height 56
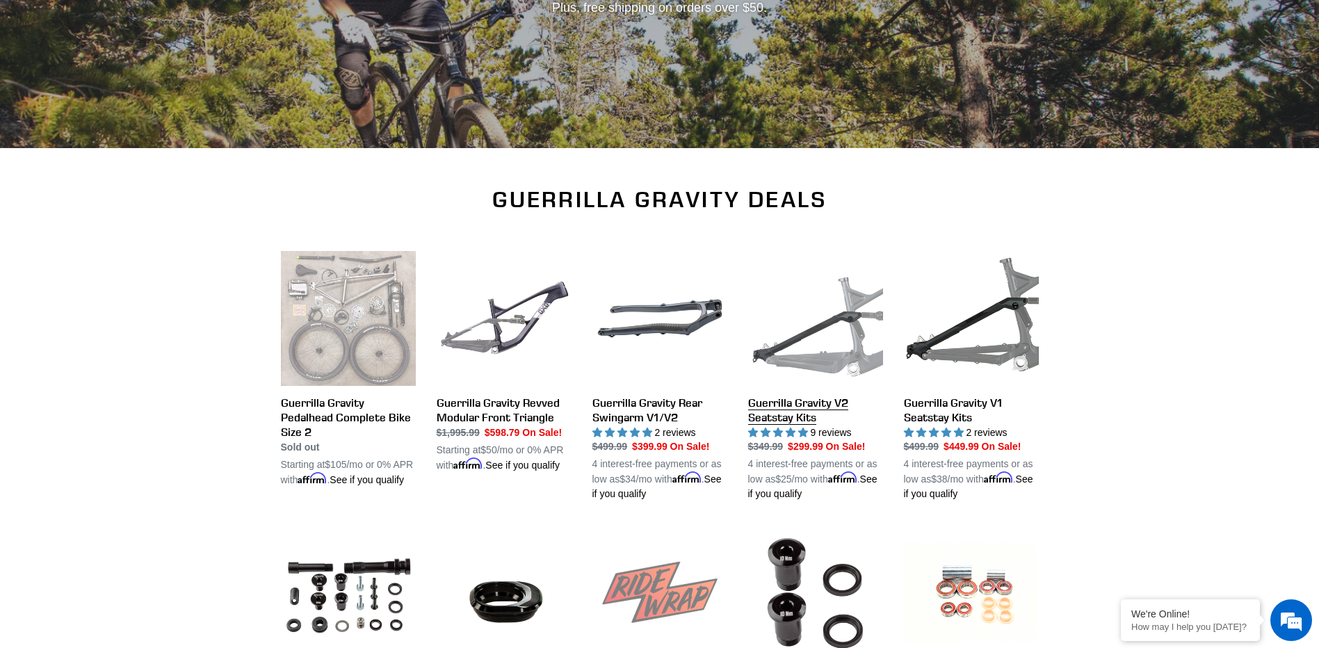
drag, startPoint x: 764, startPoint y: 414, endPoint x: 793, endPoint y: 414, distance: 28.5
click at [764, 414] on link "Guerrilla Gravity V2 Seatstay Kits" at bounding box center [815, 376] width 135 height 251
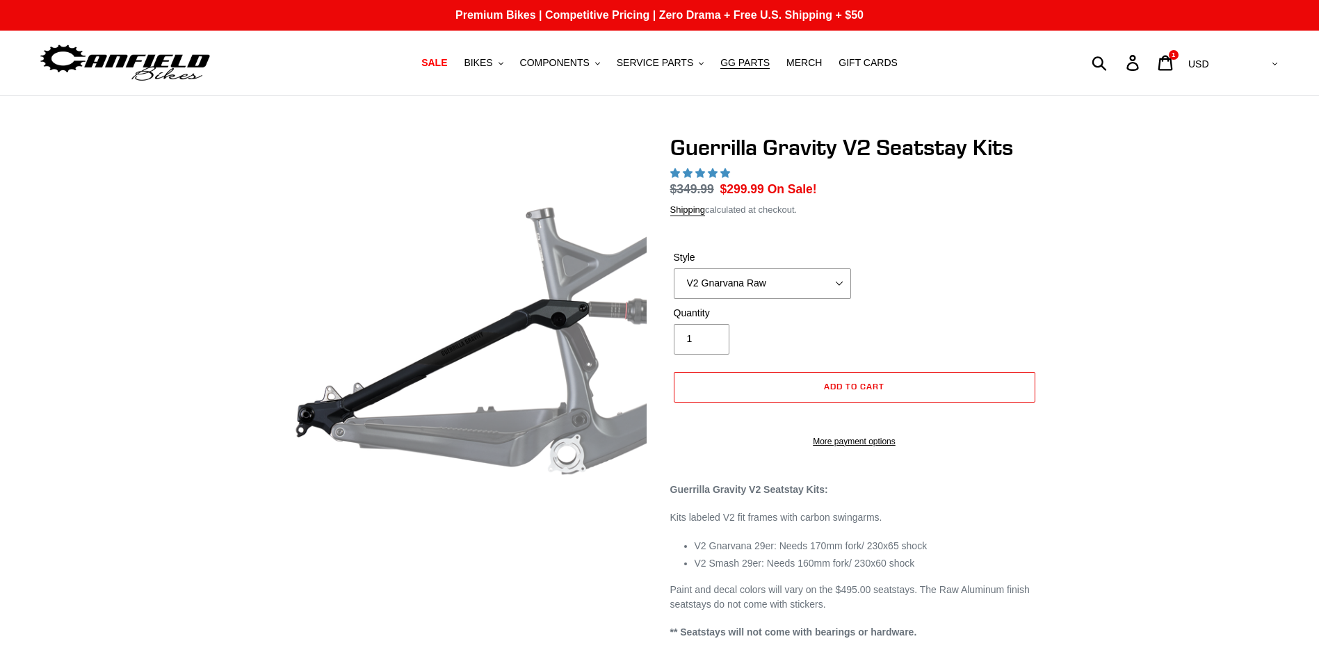
select select "highest-rating"
click at [840, 288] on select "V2 Gnarvana V2 Gnarvana Raw V2 Smash V2 Smash Raw" at bounding box center [762, 283] width 177 height 31
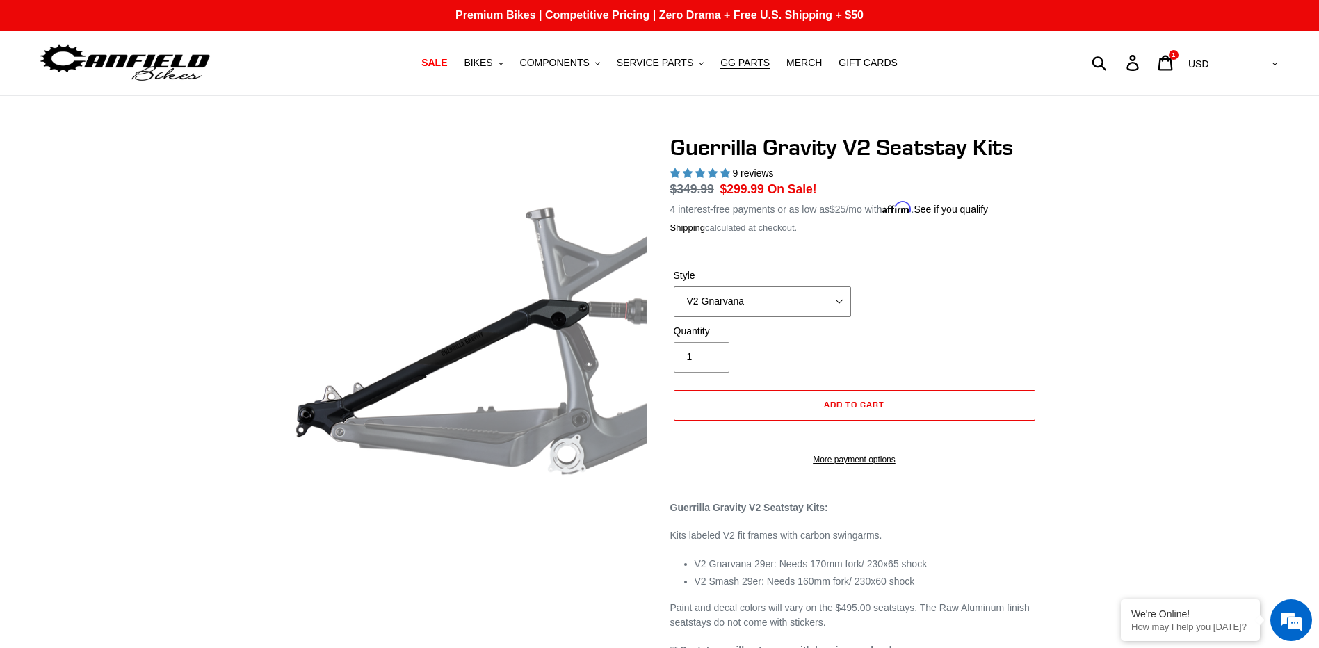
click at [674, 286] on select "V2 Gnarvana V2 Gnarvana Raw V2 Smash V2 Smash Raw" at bounding box center [762, 301] width 177 height 31
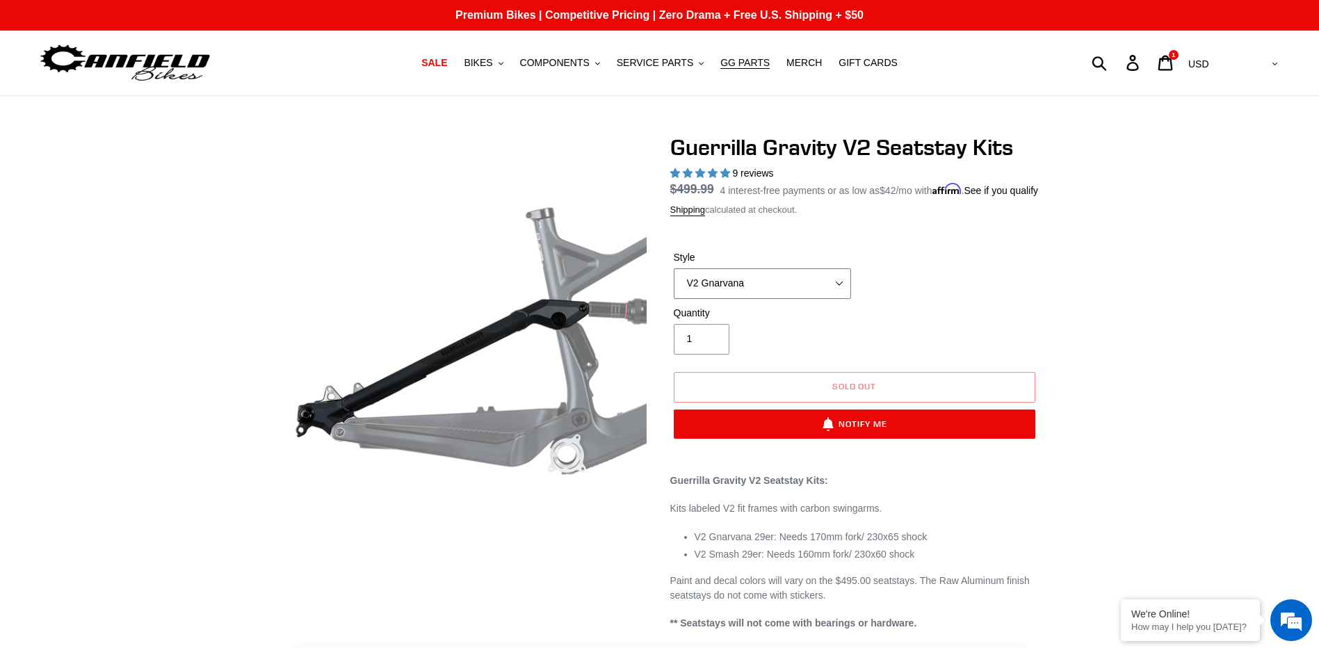
click at [840, 299] on select "V2 Gnarvana V2 Gnarvana Raw V2 Smash V2 Smash Raw" at bounding box center [762, 283] width 177 height 31
click at [674, 284] on select "V2 Gnarvana V2 Gnarvana Raw V2 Smash V2 Smash Raw" at bounding box center [762, 283] width 177 height 31
click at [835, 299] on select "V2 Gnarvana V2 Gnarvana Raw V2 Smash V2 Smash Raw" at bounding box center [762, 283] width 177 height 31
select select "V2 Smash Raw"
click at [674, 284] on select "V2 Gnarvana V2 Gnarvana Raw V2 Smash V2 Smash Raw" at bounding box center [762, 283] width 177 height 31
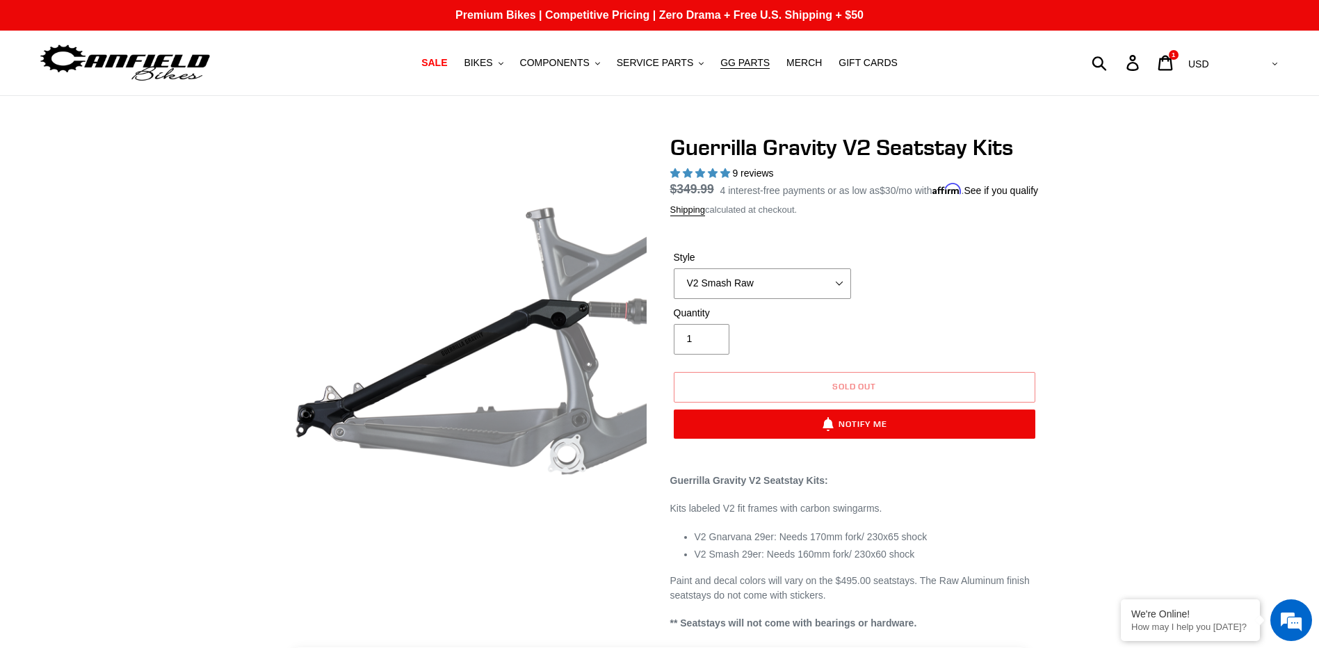
click at [1036, 331] on div "Quantity 1" at bounding box center [854, 334] width 369 height 56
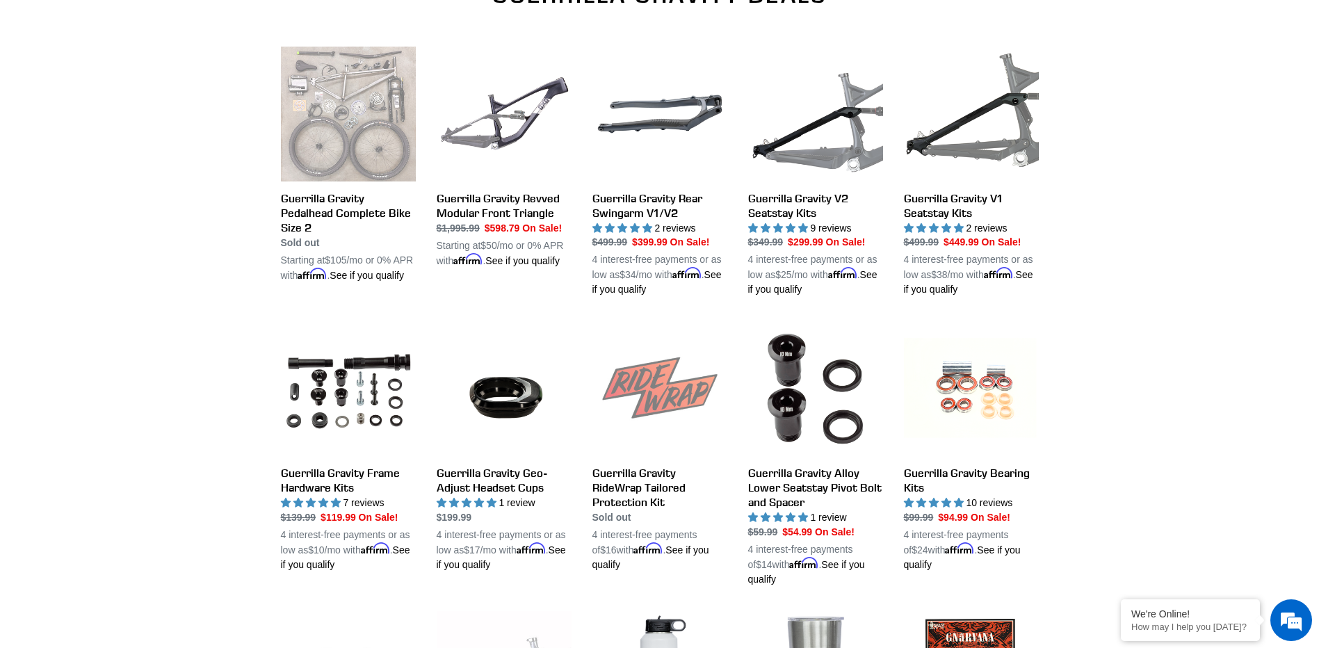
scroll to position [487, 0]
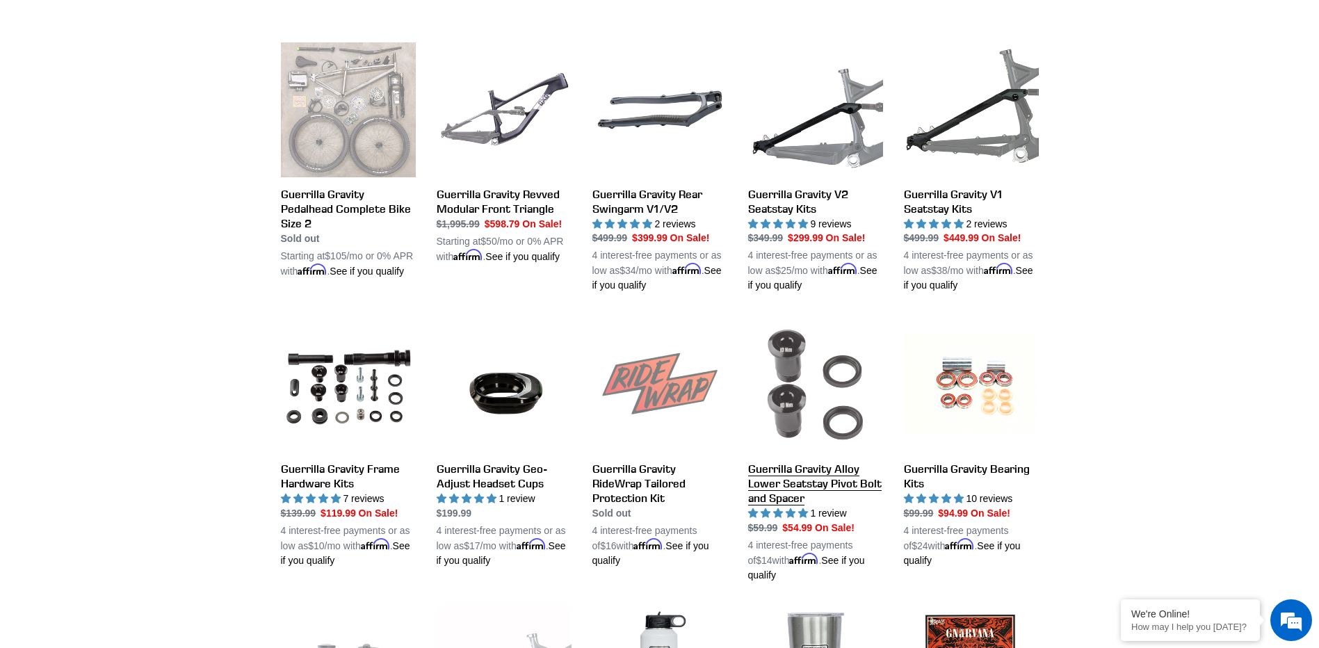
click at [808, 489] on link "Guerrilla Gravity Alloy Lower Seatstay Pivot Bolt and Spacer" at bounding box center [815, 450] width 135 height 266
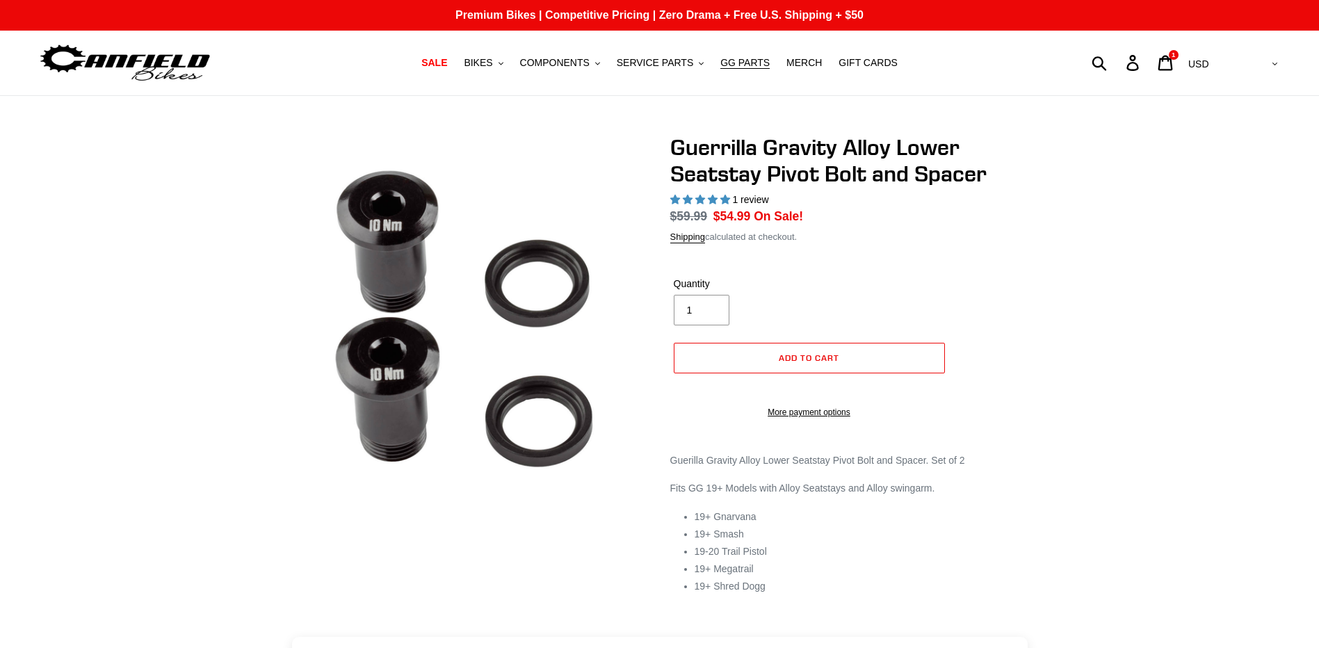
select select "highest-rating"
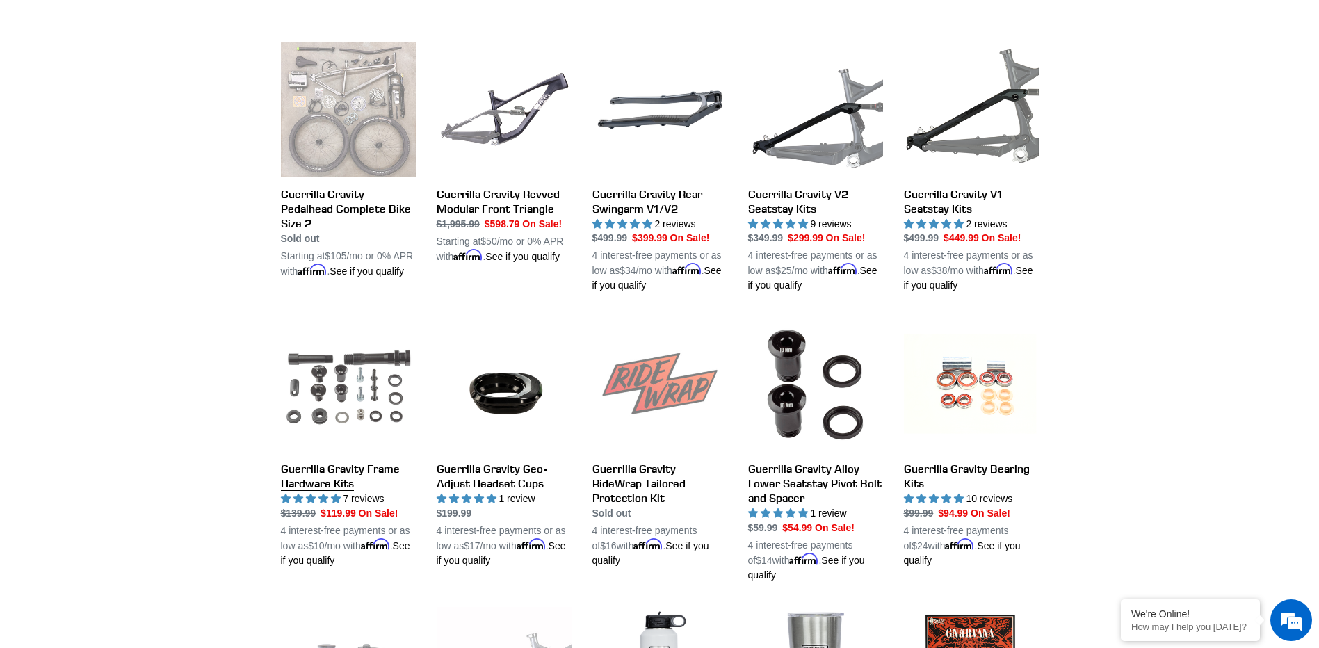
click at [373, 412] on link "Guerrilla Gravity Frame Hardware Kits" at bounding box center [348, 442] width 135 height 251
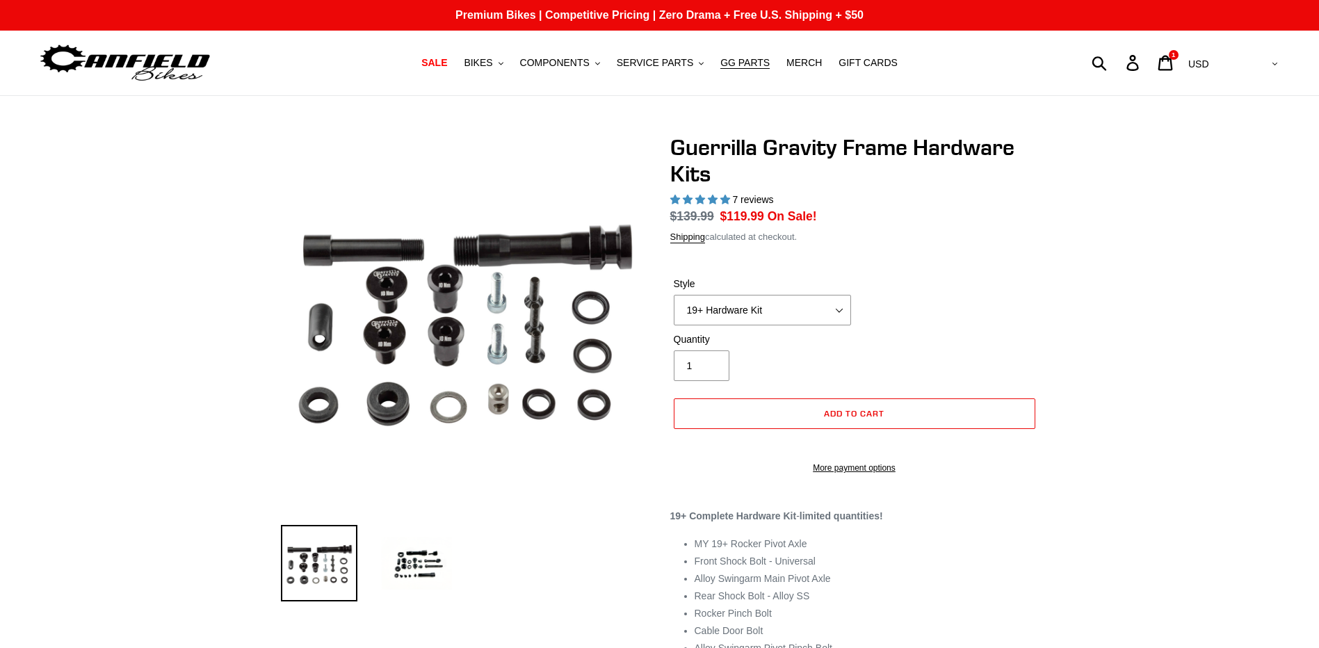
scroll to position [139, 0]
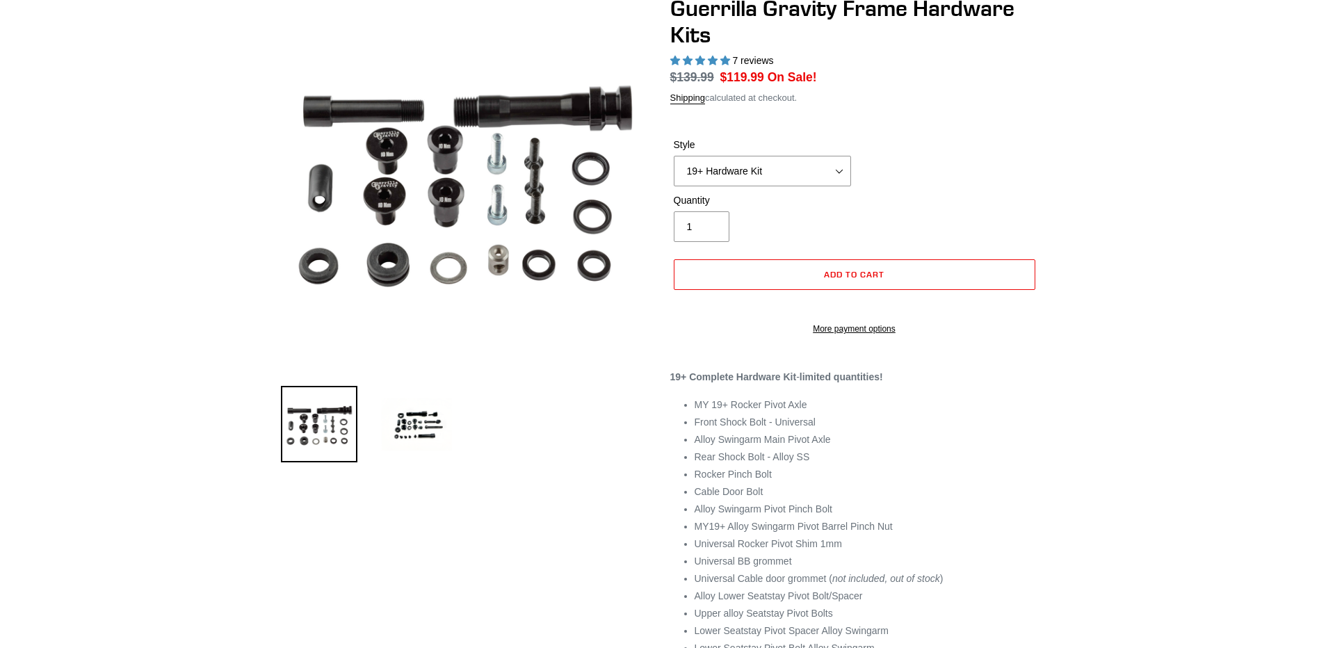
select select "highest-rating"
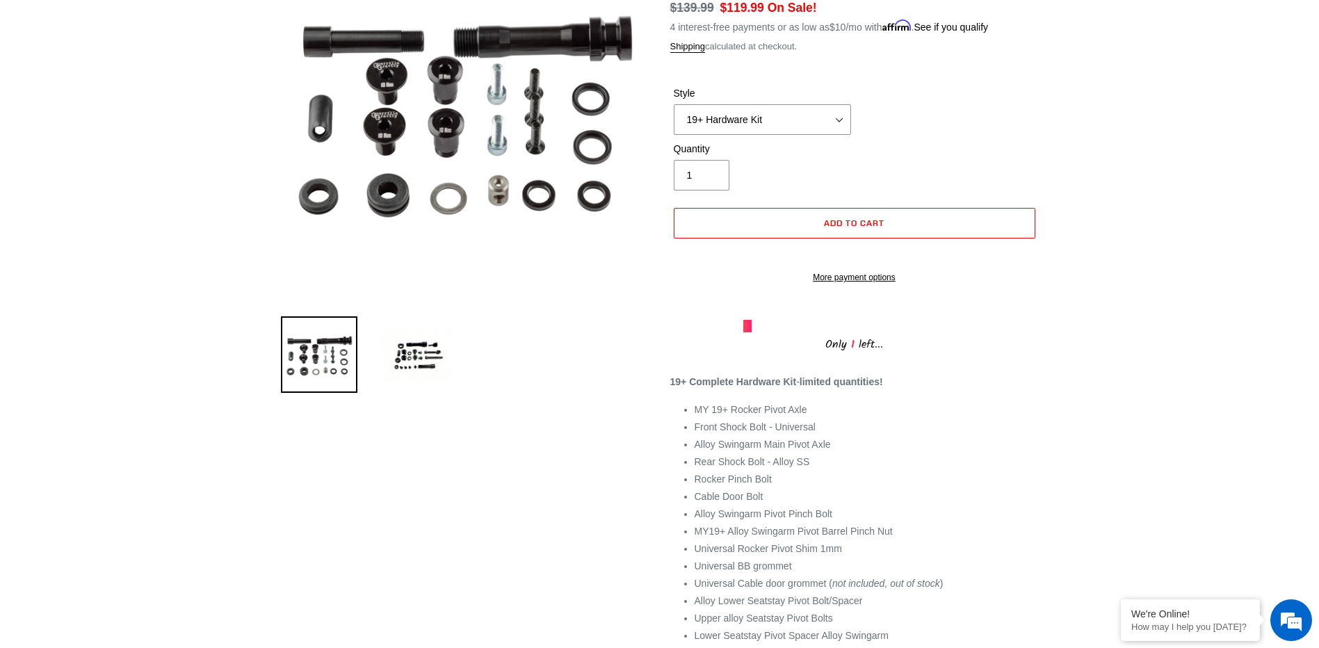
scroll to position [70, 0]
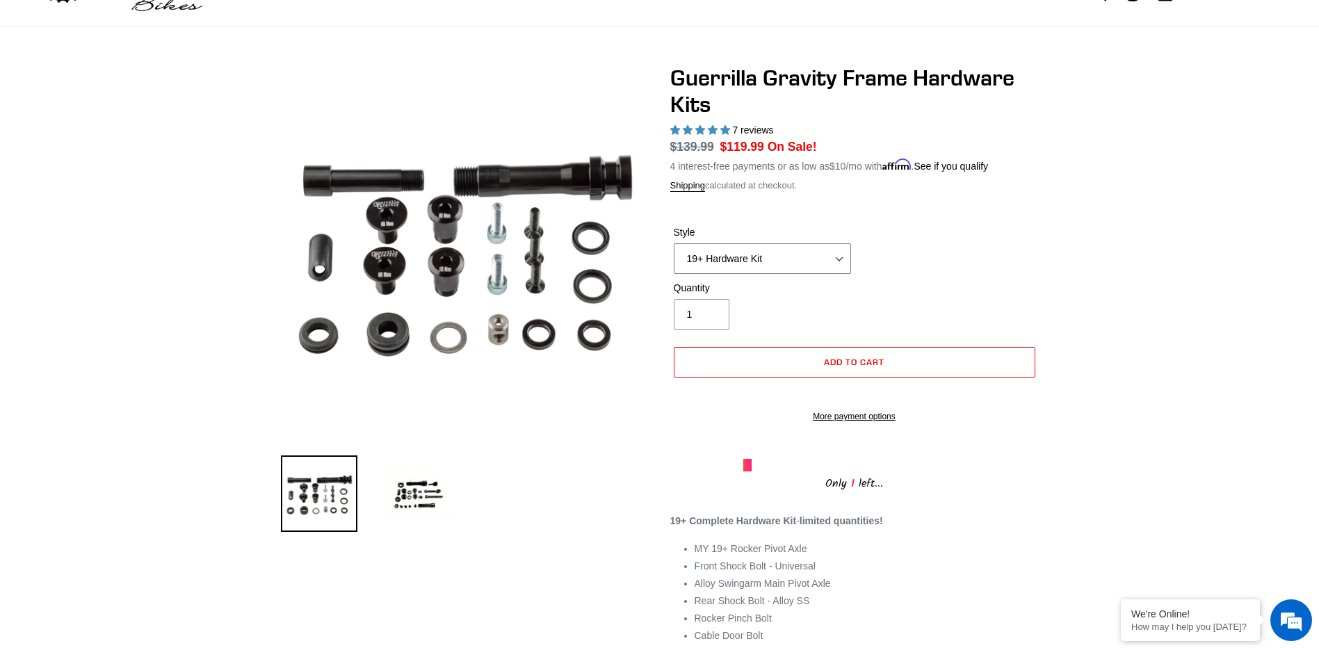
click at [838, 258] on select "19+ Hardware Kit 21+ V2 Trail Pistol Complete Hardware Kit" at bounding box center [762, 258] width 177 height 31
select select "21+ V2 Trail Pistol Complete Hardware Kit"
click at [674, 243] on select "19+ Hardware Kit 21+ V2 Trail Pistol Complete Hardware Kit" at bounding box center [762, 258] width 177 height 31
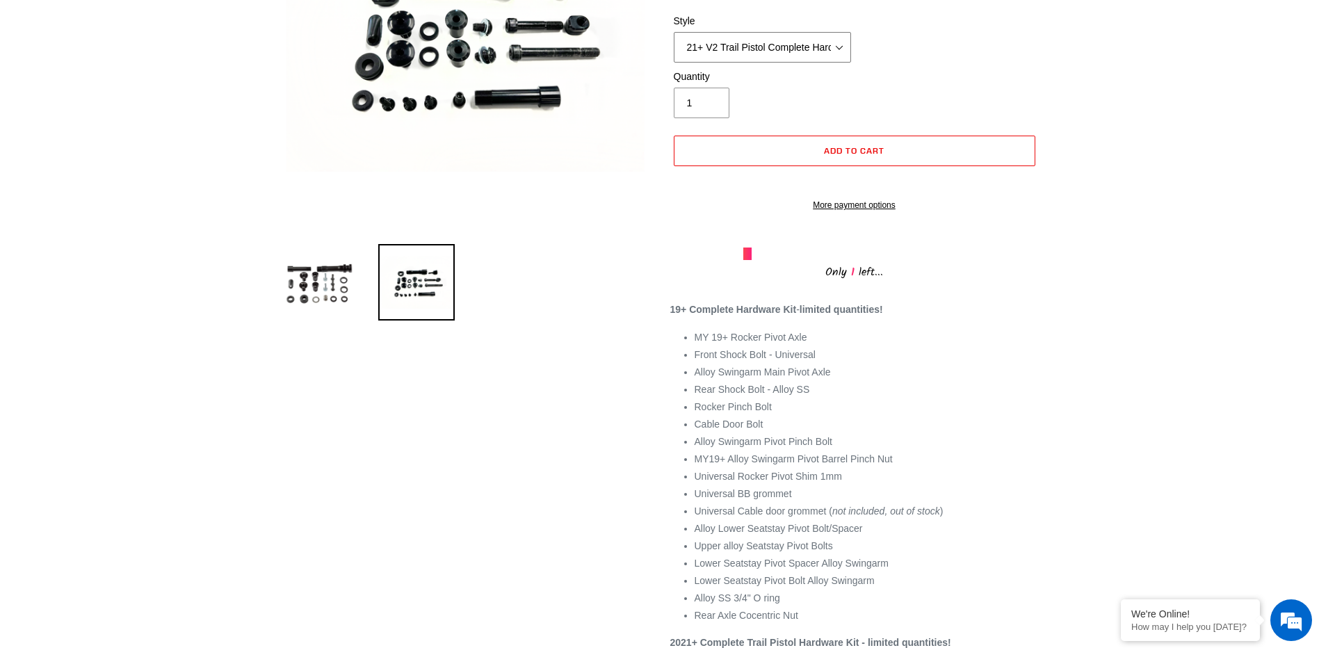
scroll to position [278, 0]
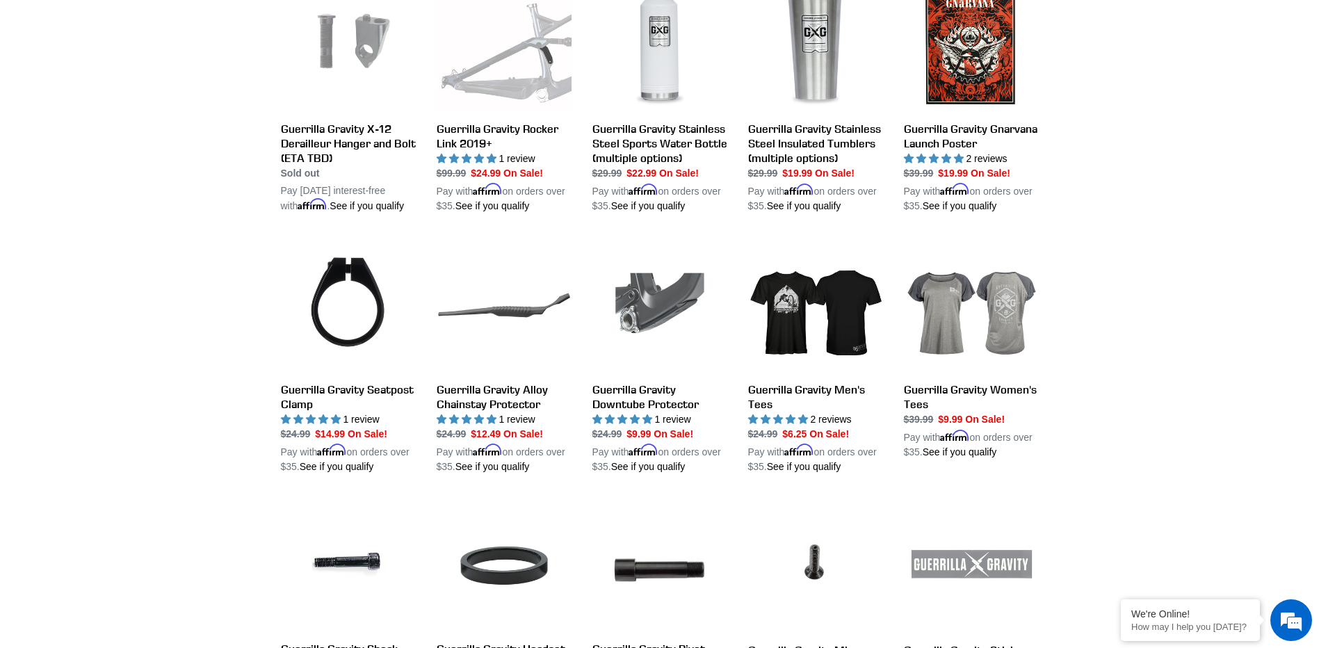
scroll to position [1321, 0]
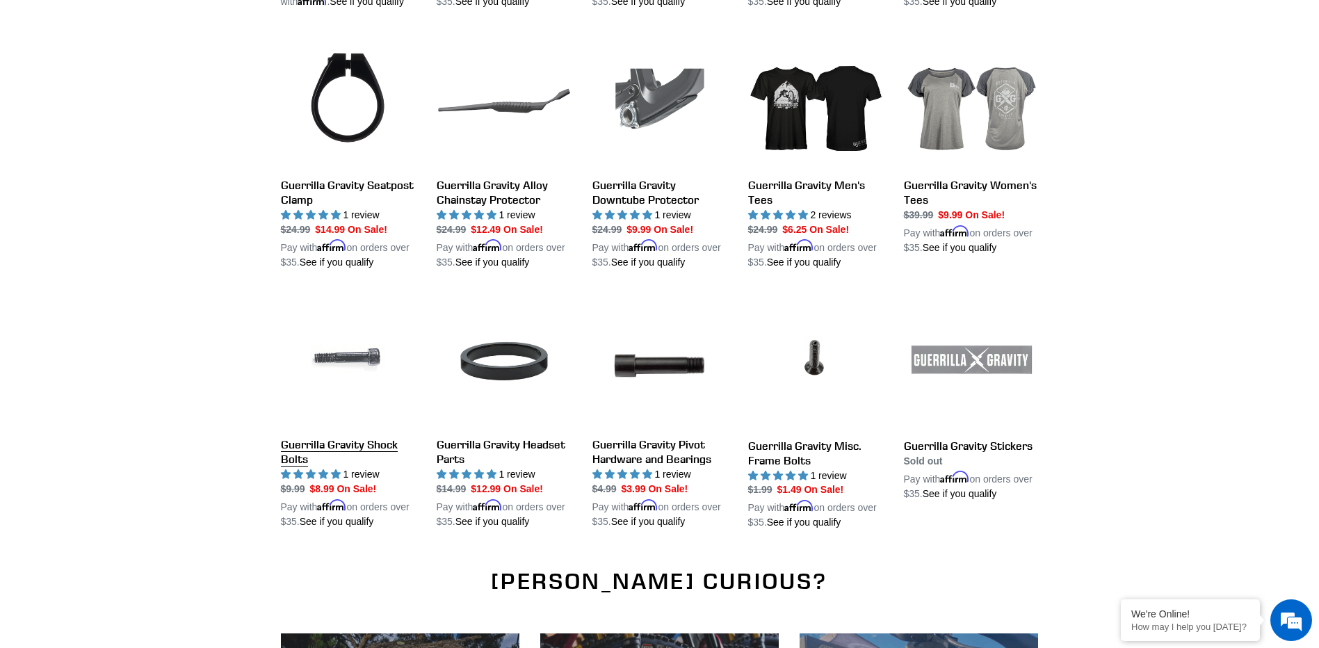
click at [301, 423] on link "Guerrilla Gravity Shock Bolts" at bounding box center [348, 411] width 135 height 235
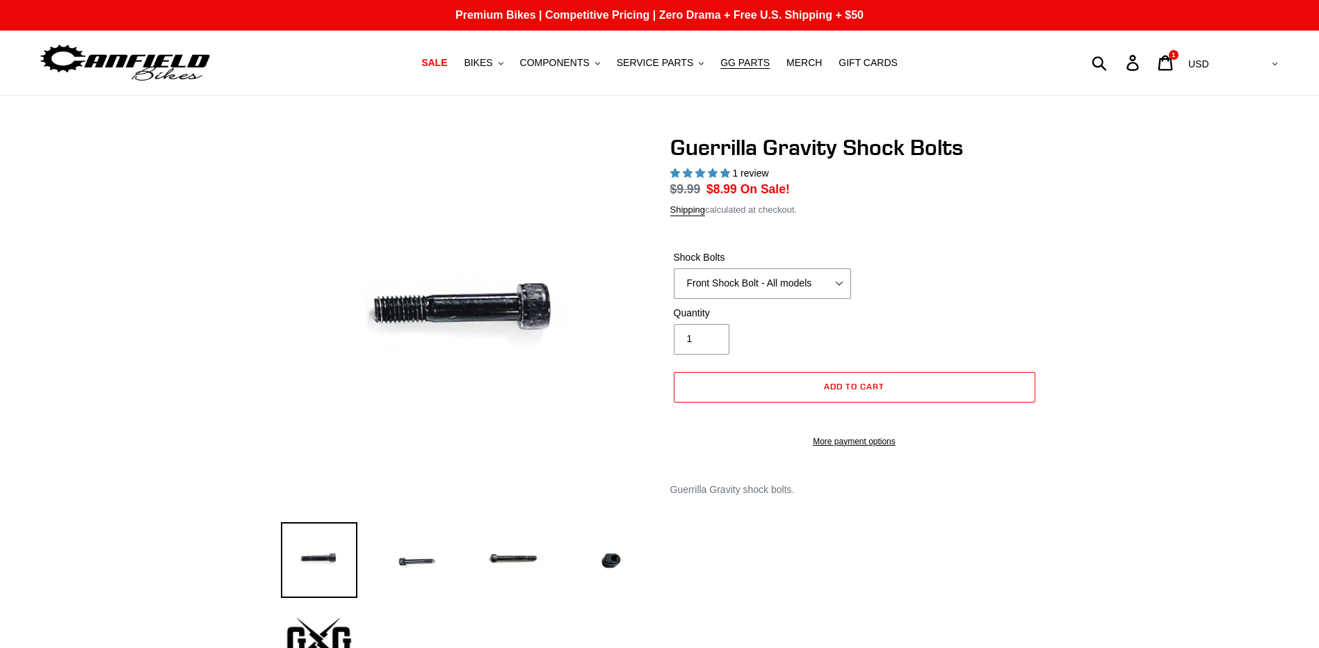
select select "highest-rating"
click at [836, 280] on select "Front Shock Bolt - All models Rear Shock Bolt - Alloy Seatstay Rear Shock Bolt …" at bounding box center [762, 283] width 177 height 31
click at [977, 270] on div "Shock Bolts Front Shock Bolt - All models Rear Shock Bolt - Alloy Seatstay Rear…" at bounding box center [854, 278] width 369 height 56
click at [429, 560] on img at bounding box center [416, 560] width 76 height 76
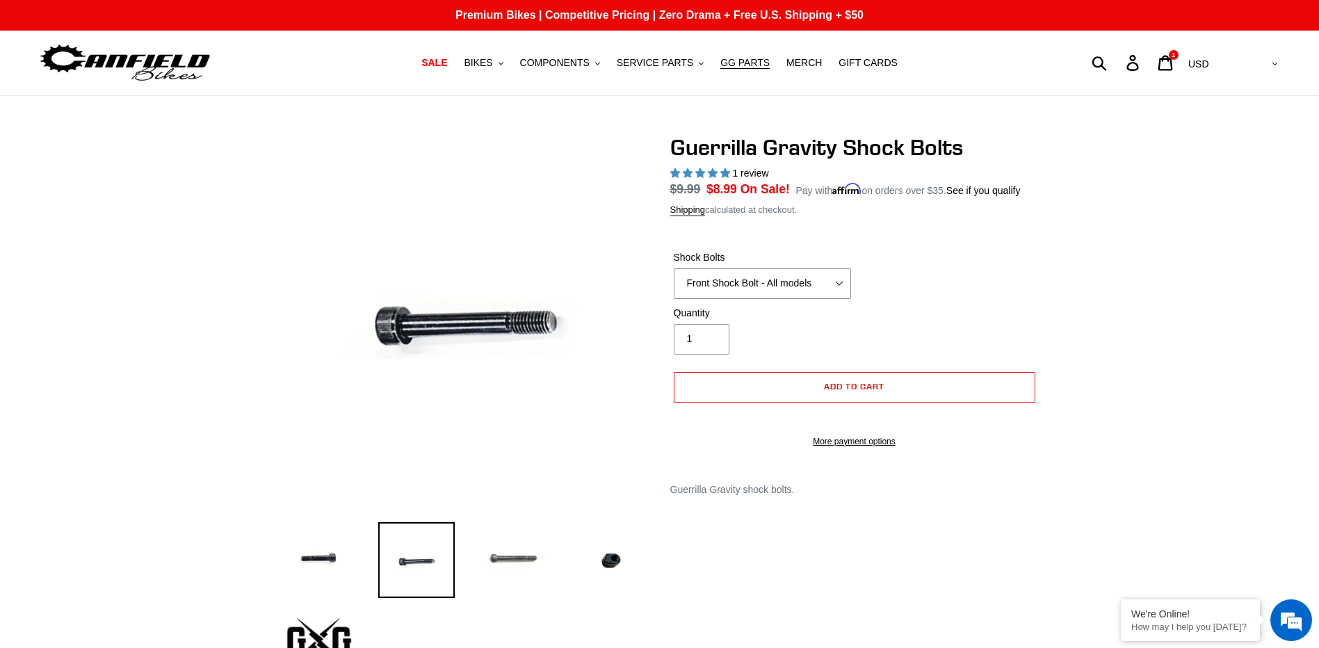
click at [514, 556] on img at bounding box center [514, 560] width 76 height 76
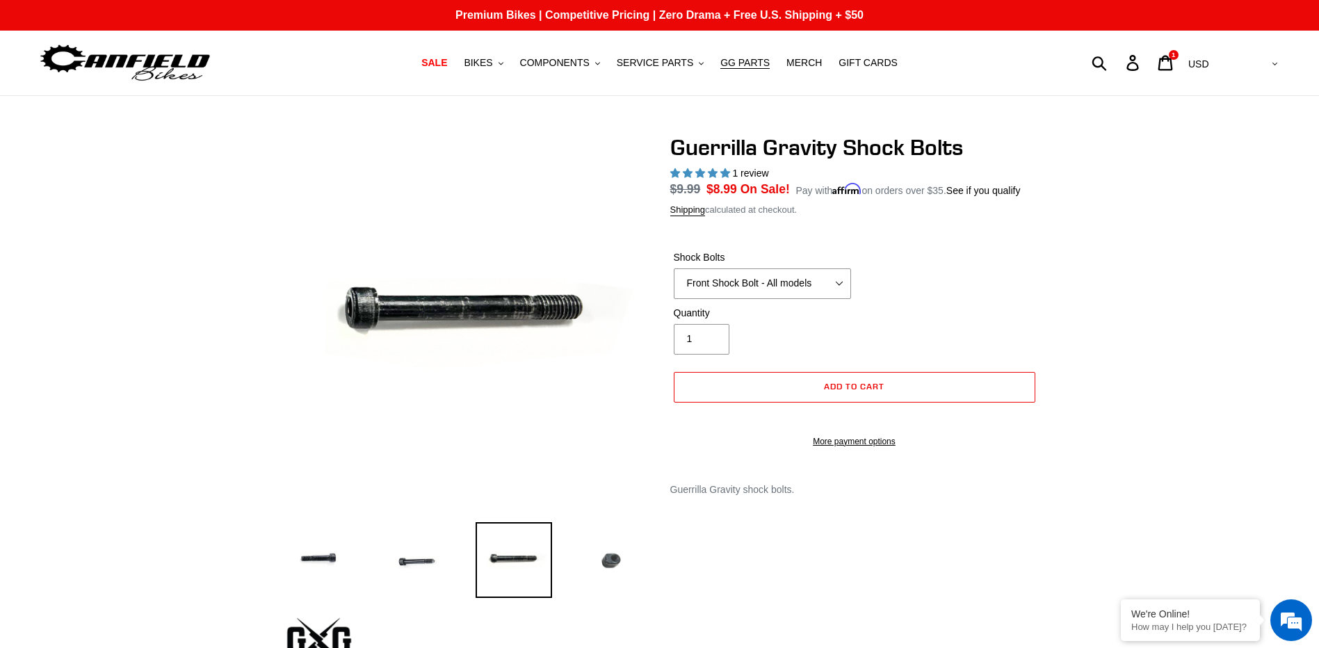
click at [610, 556] on img at bounding box center [611, 560] width 76 height 76
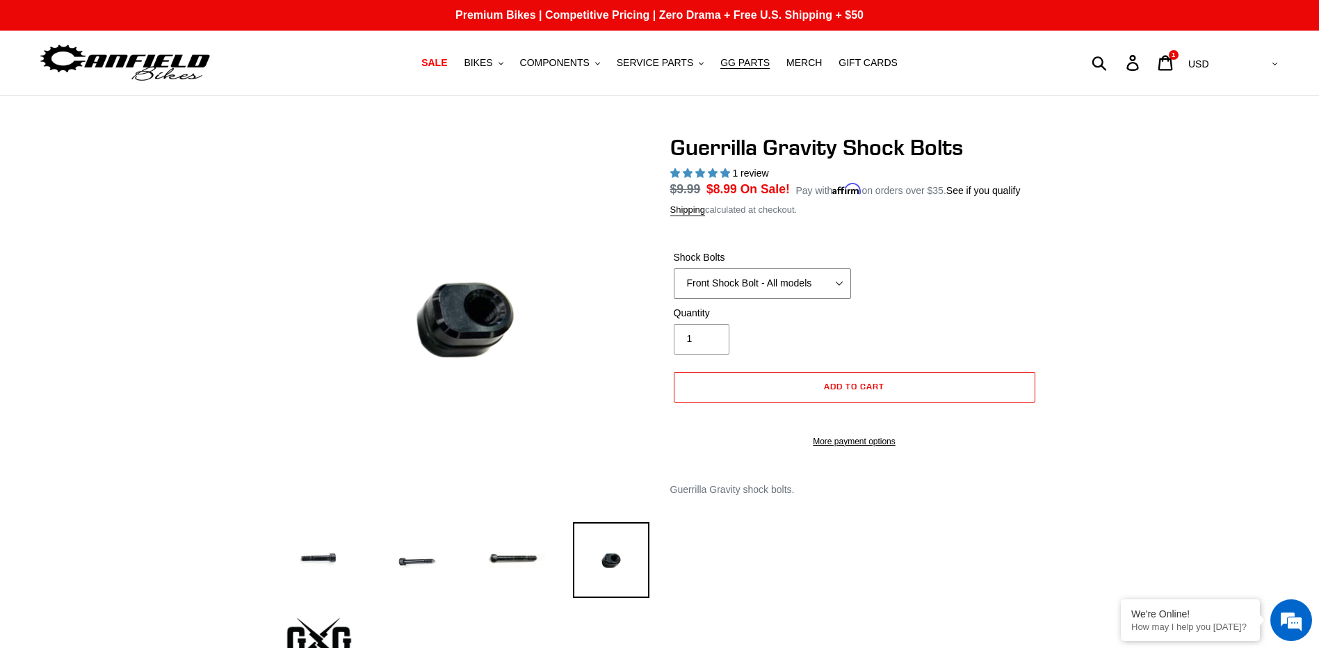
click at [832, 285] on select "Front Shock Bolt - All models Rear Shock Bolt - Alloy Seatstay Rear Shock Bolt …" at bounding box center [762, 283] width 177 height 31
click at [1014, 268] on div "Shock Bolts Front Shock Bolt - All models Rear Shock Bolt - Alloy Seatstay Rear…" at bounding box center [854, 278] width 369 height 56
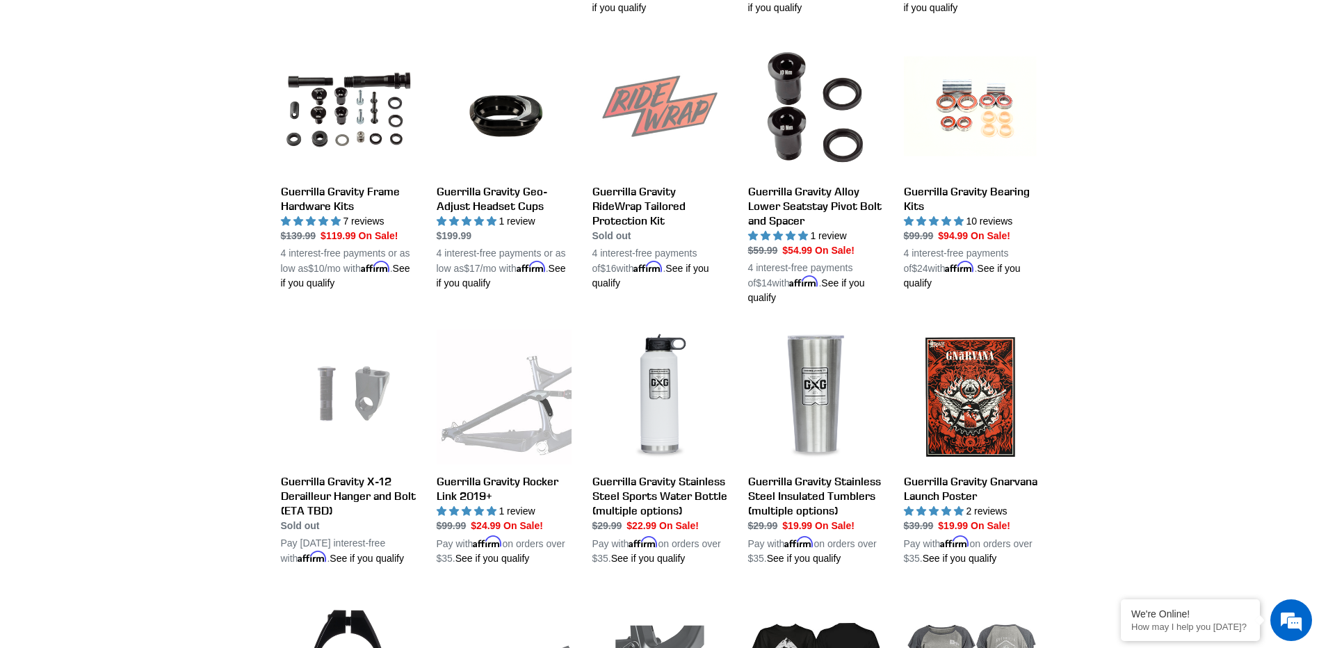
scroll to position [741, 0]
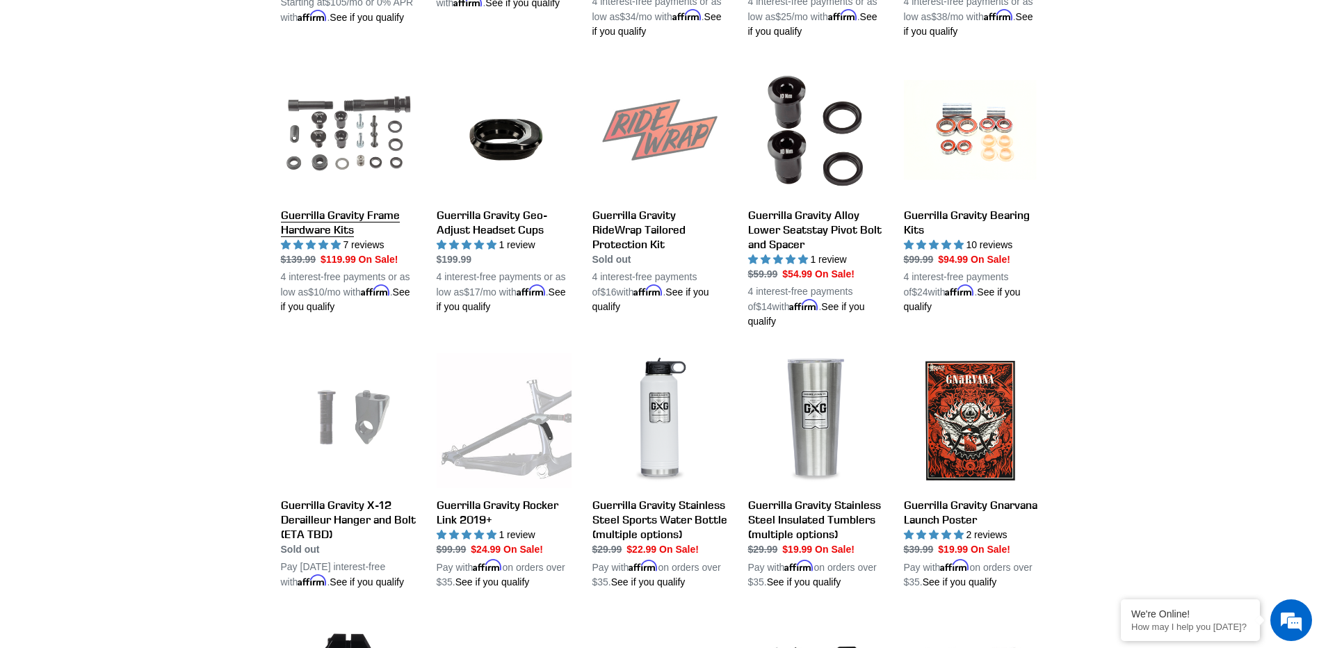
click at [318, 230] on link "Guerrilla Gravity Frame Hardware Kits" at bounding box center [348, 188] width 135 height 251
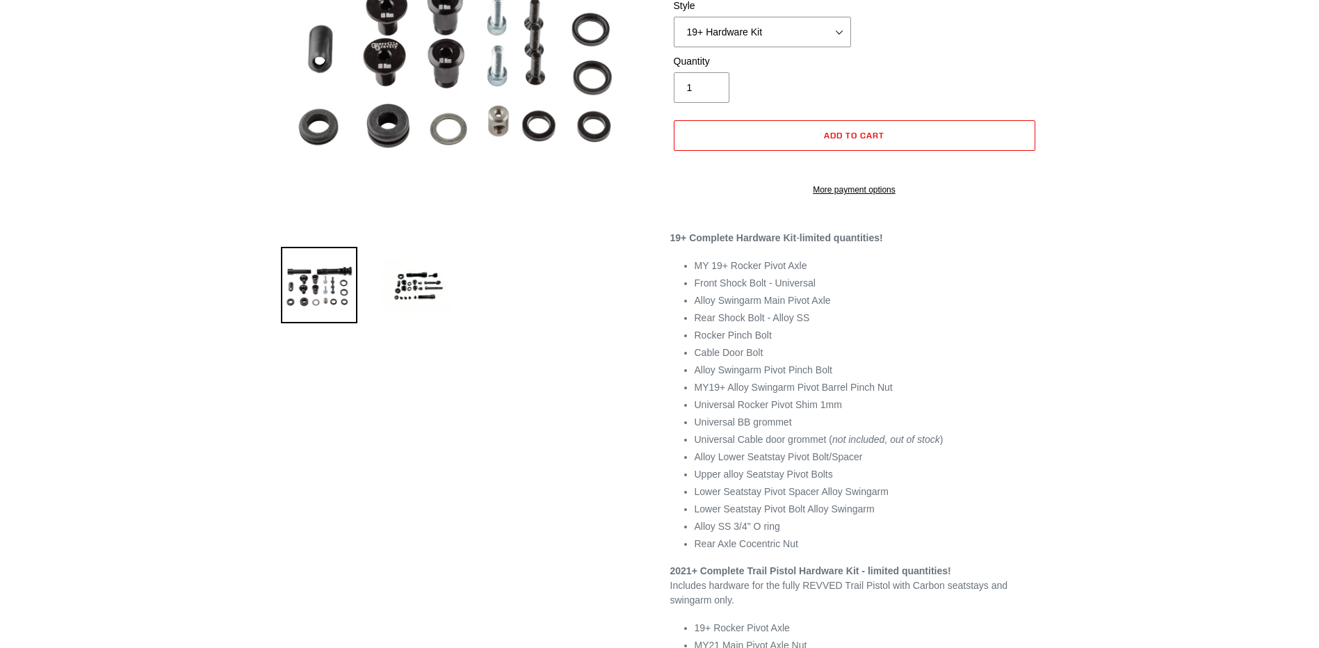
select select "highest-rating"
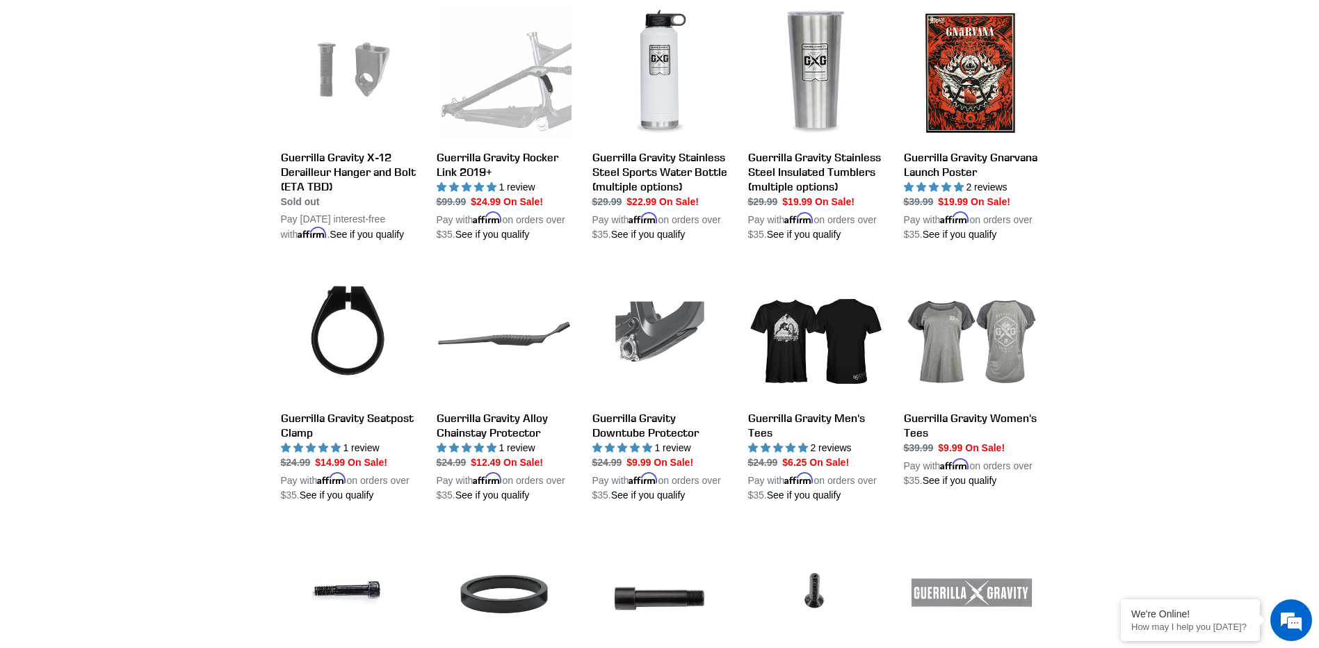
scroll to position [1366, 0]
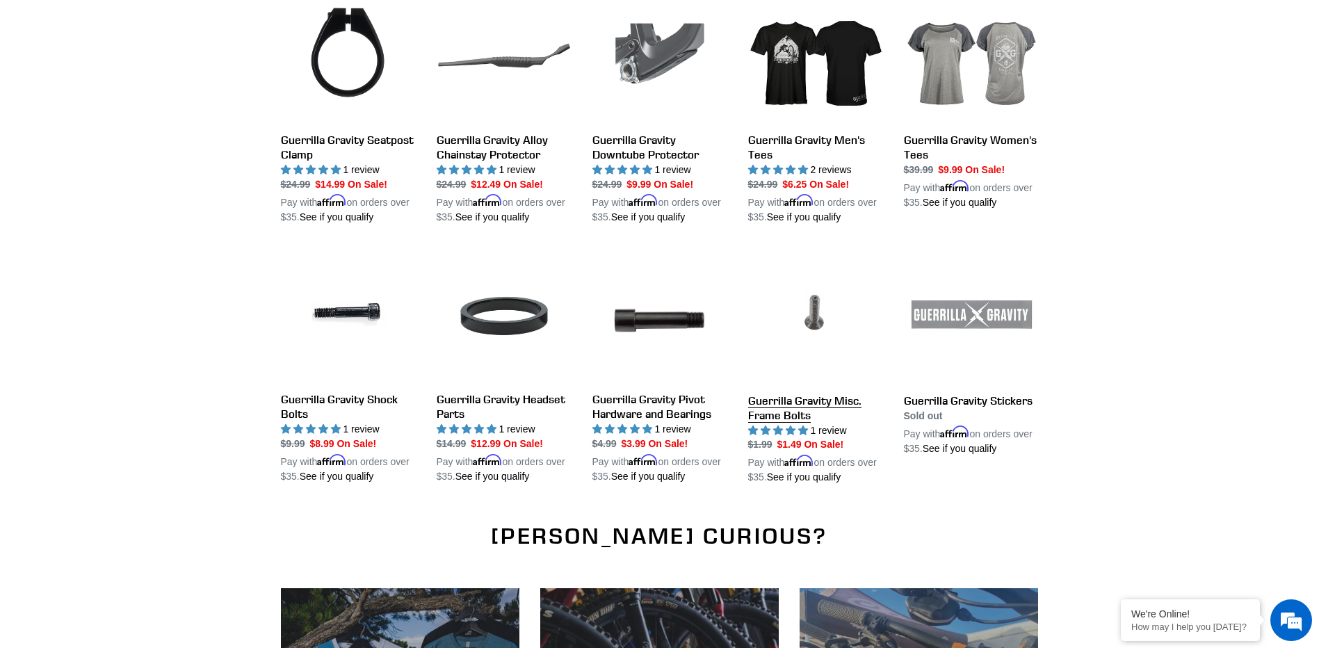
click at [770, 385] on link "Guerrilla Gravity Misc. Frame Bolts" at bounding box center [815, 367] width 135 height 236
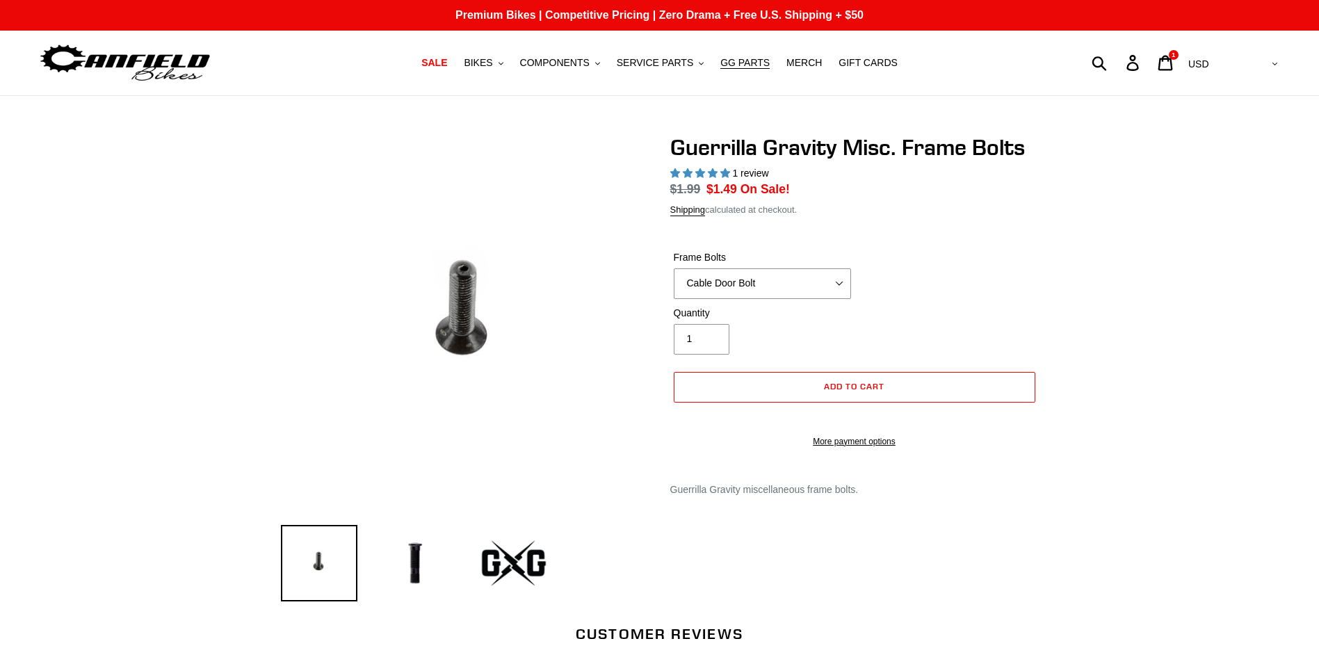
select select "highest-rating"
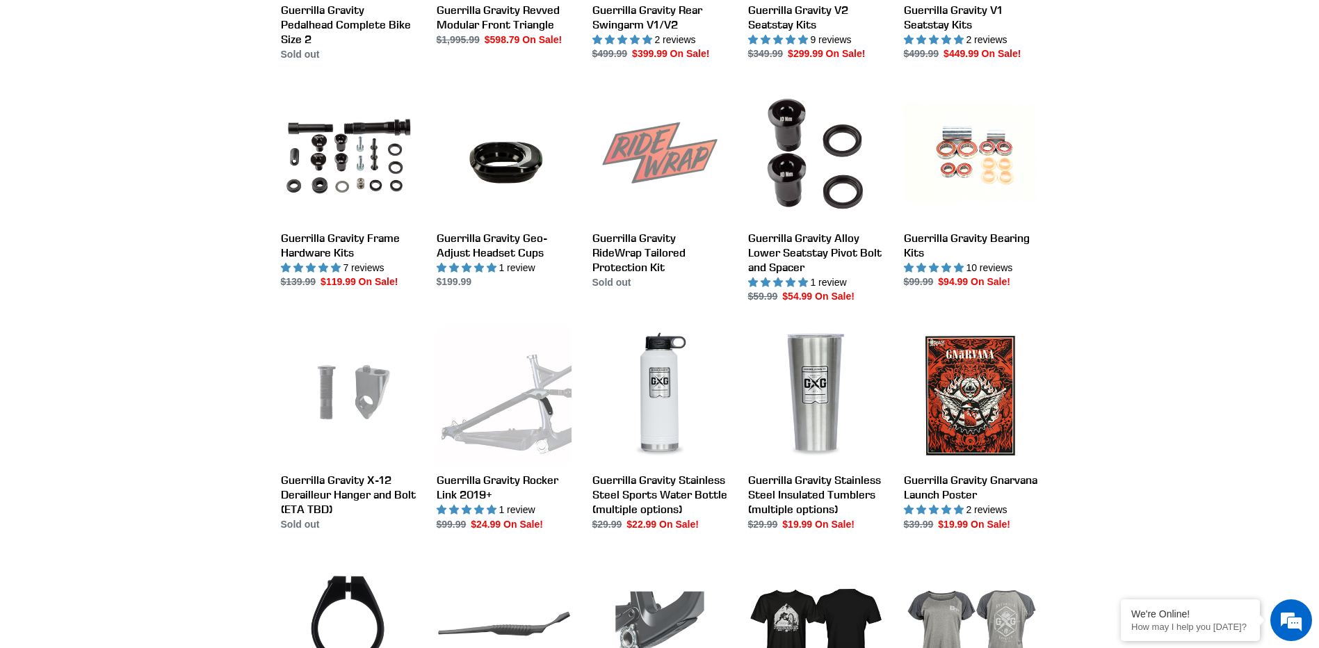
scroll to position [671, 0]
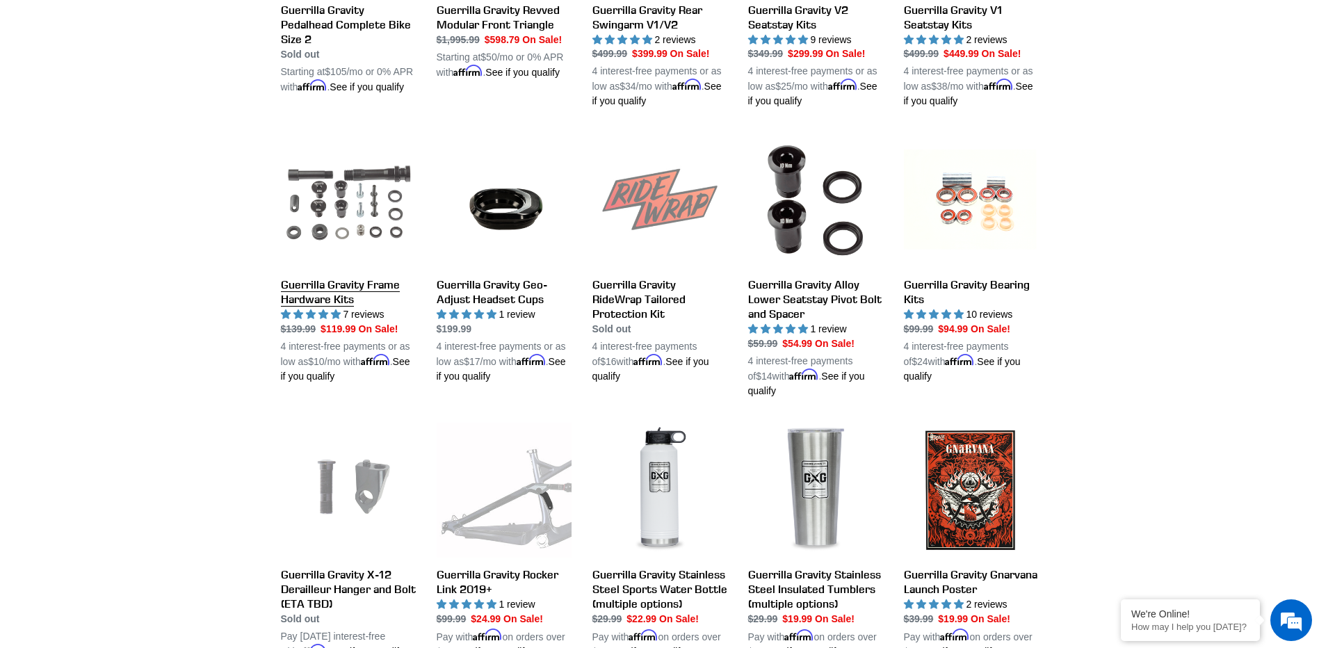
click at [300, 295] on link "Guerrilla Gravity Frame Hardware Kits" at bounding box center [348, 258] width 135 height 251
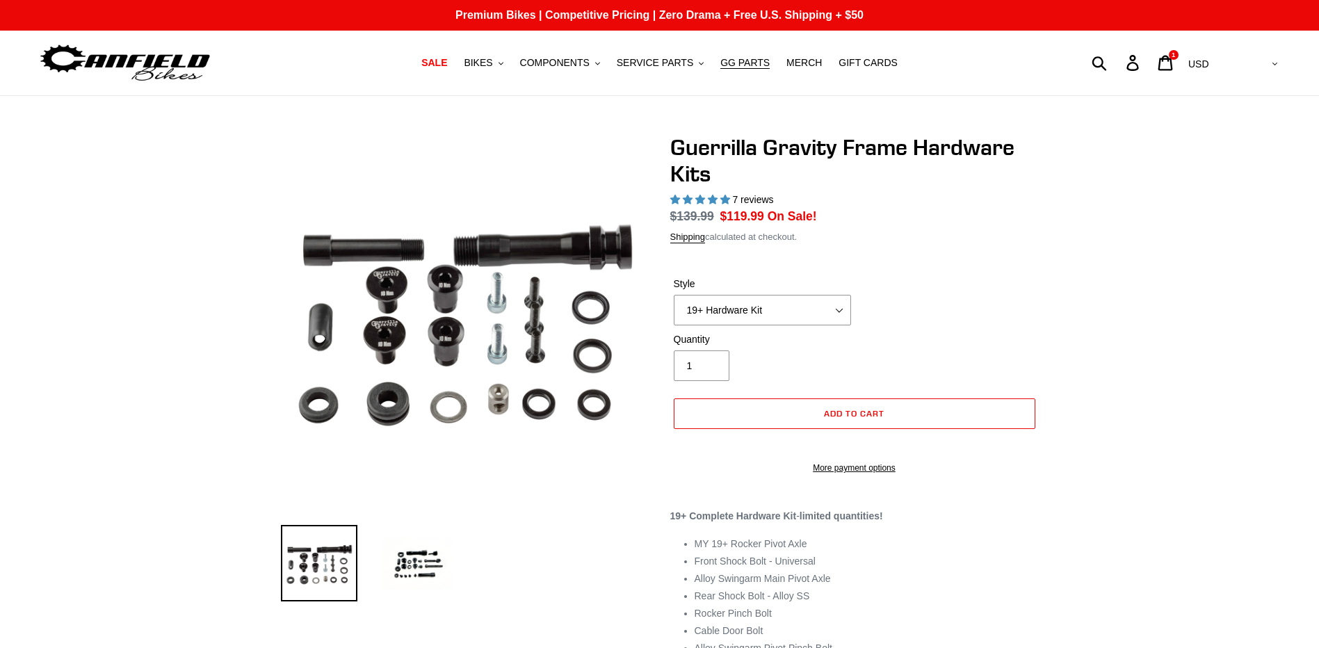
select select "highest-rating"
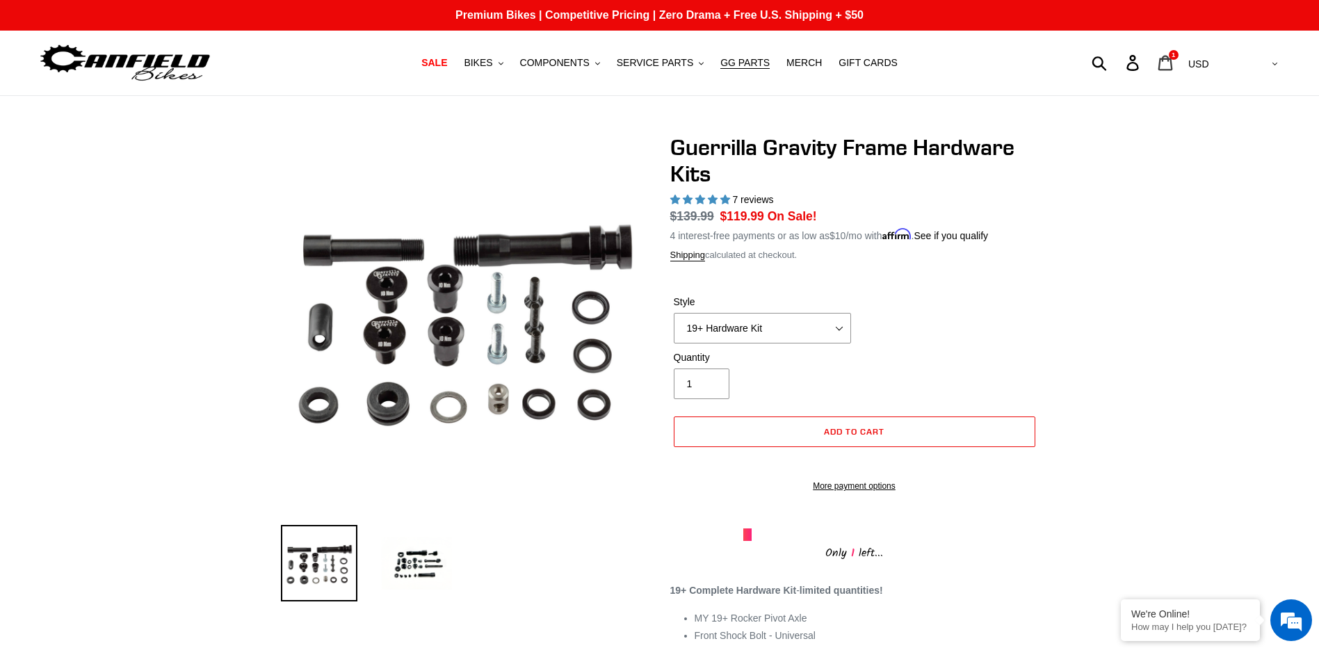
click at [1173, 64] on icon at bounding box center [1165, 62] width 15 height 15
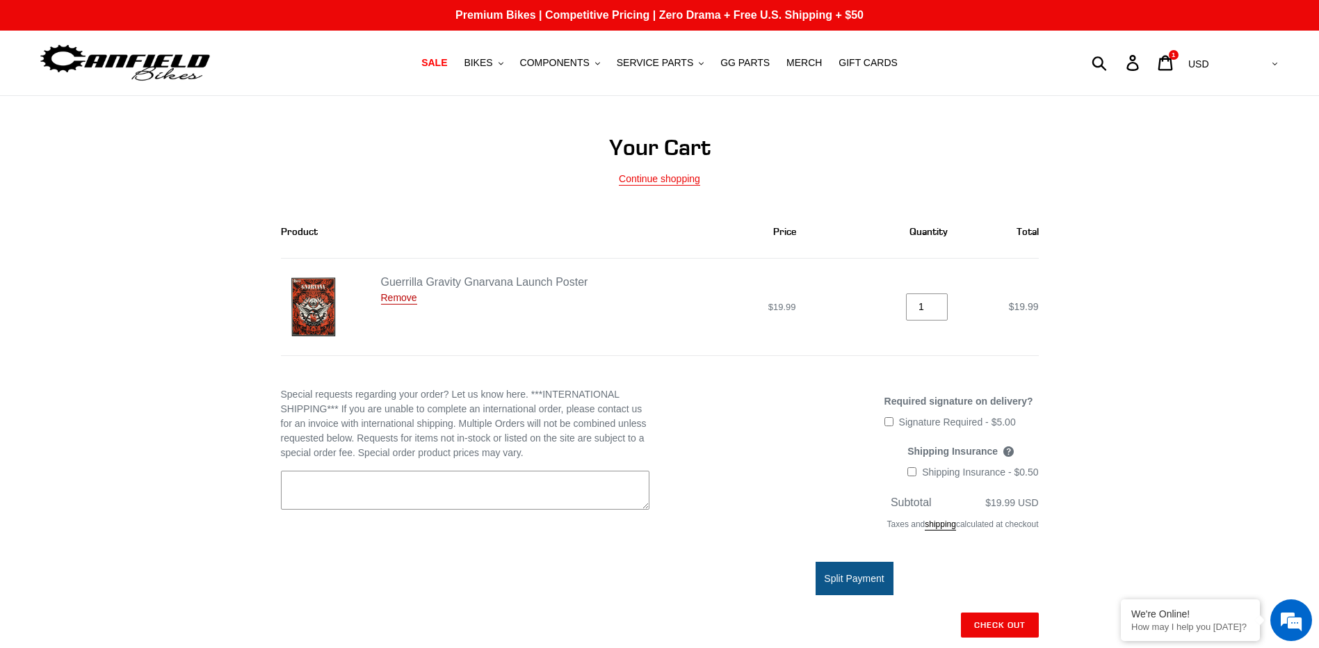
click at [395, 305] on link "Remove" at bounding box center [399, 298] width 36 height 13
